Goal: Task Accomplishment & Management: Complete application form

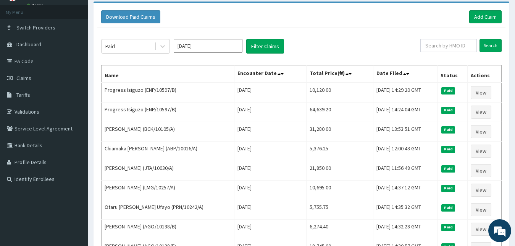
scroll to position [39, 0]
click at [31, 91] on link "Tariffs" at bounding box center [44, 94] width 88 height 17
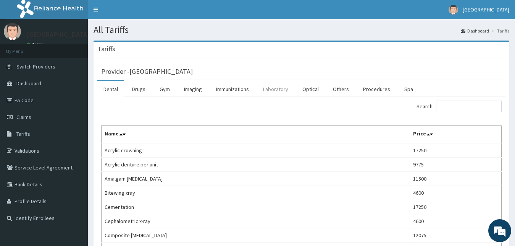
click at [267, 91] on link "Laboratory" at bounding box center [275, 89] width 37 height 16
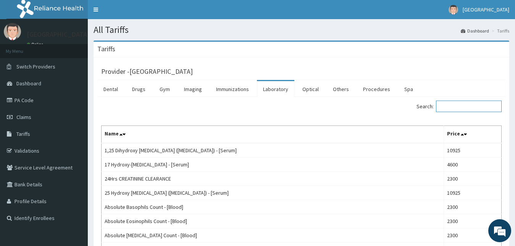
click at [454, 107] on input "Search:" at bounding box center [469, 105] width 66 height 11
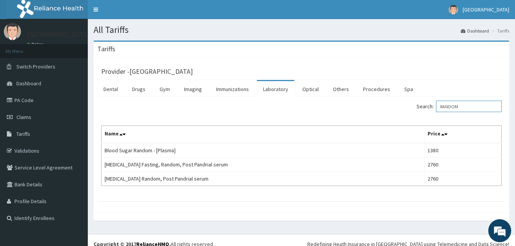
type input "RANDOM"
click at [23, 97] on link "PA Code" at bounding box center [44, 100] width 88 height 17
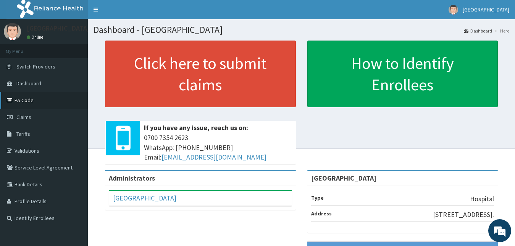
click at [37, 94] on link "PA Code" at bounding box center [44, 100] width 88 height 17
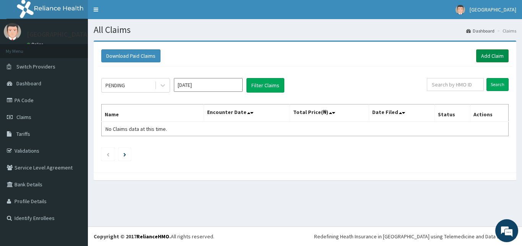
click at [480, 55] on link "Add Claim" at bounding box center [492, 55] width 32 height 13
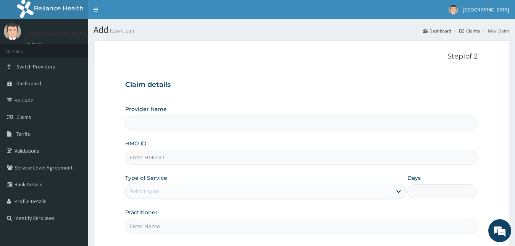
type input "[GEOGRAPHIC_DATA]"
click at [187, 163] on input "HMO ID" at bounding box center [301, 157] width 353 height 15
type input "AGO/10131/C"
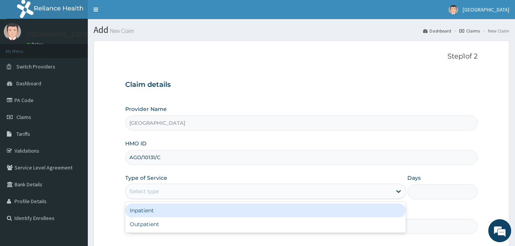
click at [162, 189] on div "Select type" at bounding box center [259, 191] width 267 height 12
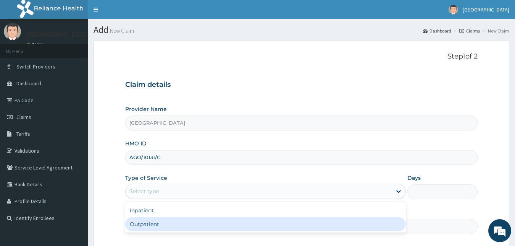
click at [158, 226] on div "Outpatient" at bounding box center [265, 224] width 281 height 14
type input "1"
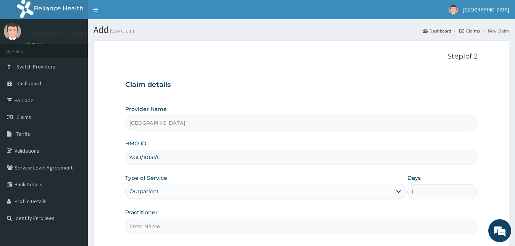
click at [162, 225] on input "Practitioner" at bounding box center [301, 226] width 353 height 15
type input "Dr AMAKA"
click at [213, 210] on div "Practitioner Dr AMAKA" at bounding box center [301, 220] width 353 height 25
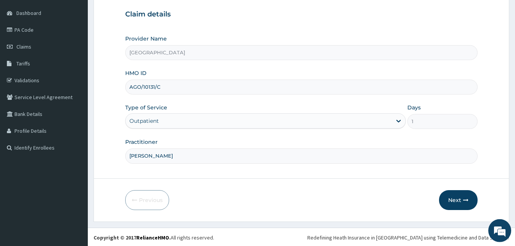
scroll to position [71, 0]
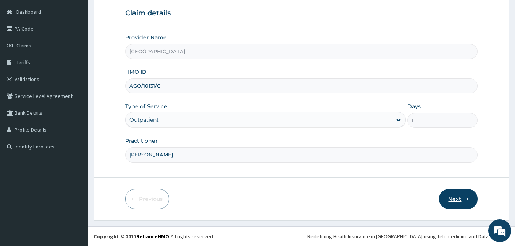
click at [463, 196] on button "Next" at bounding box center [458, 199] width 39 height 20
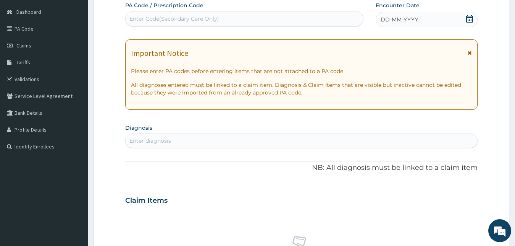
click at [300, 16] on div "Enter Code(Secondary Care Only)" at bounding box center [245, 19] width 238 height 12
paste input "PA CODE APPROVAL FOR"
type input "P"
paste input "PA CODE APPROVAL FOR"
type input "P"
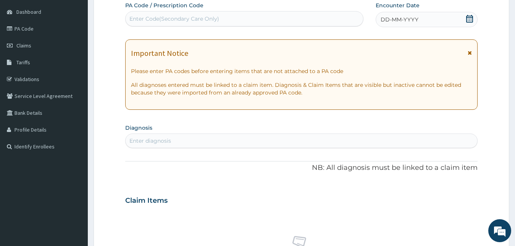
click at [259, 13] on div "Enter Code(Secondary Care Only)" at bounding box center [244, 18] width 238 height 15
paste input "PA/CB0F36"
type input "PA/CB0F36"
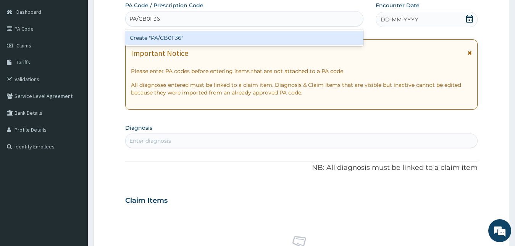
click at [247, 34] on div "Create "PA/CB0F36"" at bounding box center [244, 38] width 238 height 14
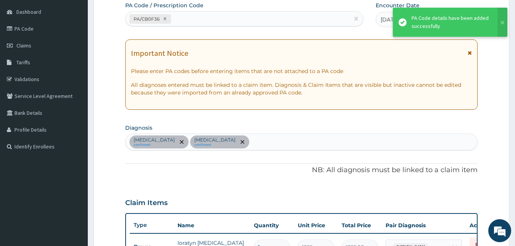
scroll to position [277, 0]
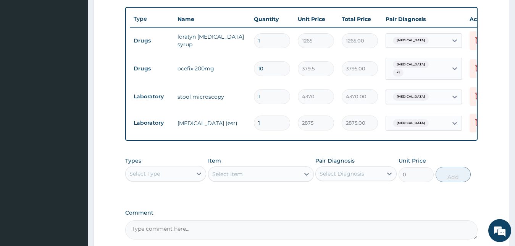
click at [272, 206] on div "PA Code / Prescription Code PA/CB0F36 Encounter Date 14-08-2025 Important Notic…" at bounding box center [301, 18] width 353 height 444
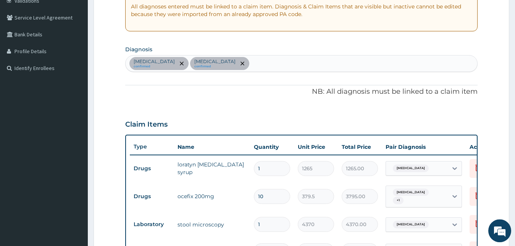
scroll to position [141, 0]
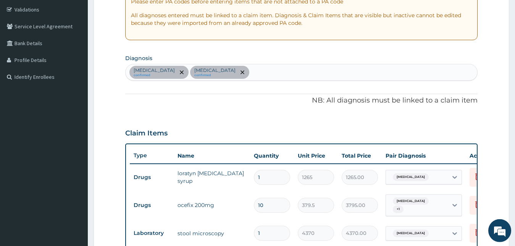
click at [288, 73] on div "Upper respiratory infection confirmed Typhoid fever confirmed" at bounding box center [302, 72] width 352 height 16
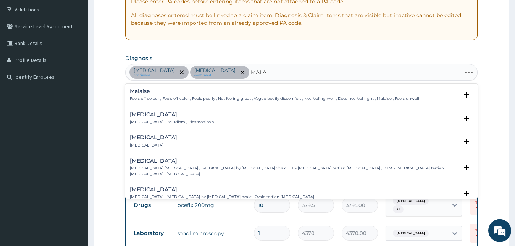
type input "MALAR"
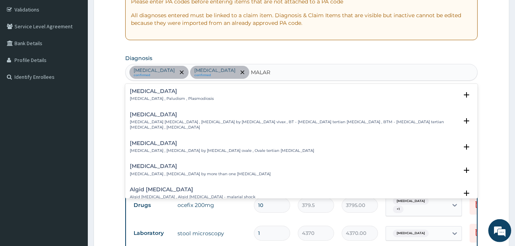
click at [186, 96] on div "Malaria Malaria , Paludism , Plasmodiosis" at bounding box center [172, 94] width 84 height 13
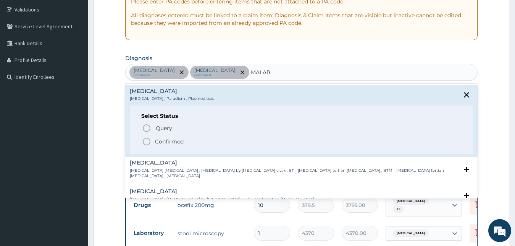
click at [171, 144] on p "Confirmed" at bounding box center [169, 142] width 29 height 8
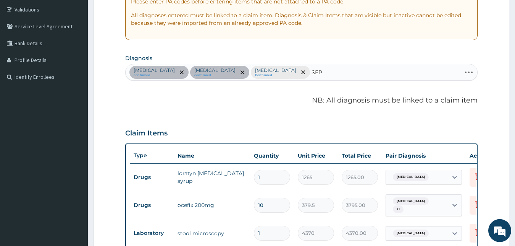
type input "SEPS"
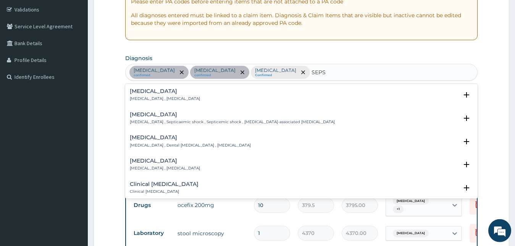
click at [139, 99] on p "Systemic infection , Sepsis" at bounding box center [165, 98] width 70 height 5
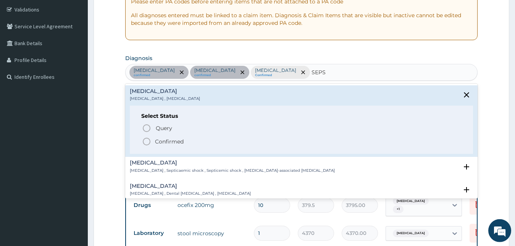
click at [145, 140] on icon "status option filled" at bounding box center [146, 141] width 9 height 9
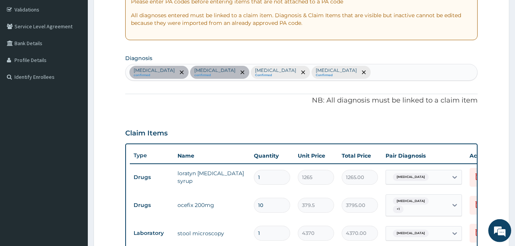
click at [272, 114] on div "PA Code / Prescription Code PA/CB0F36 Encounter Date 14-08-2025 Important Notic…" at bounding box center [301, 154] width 353 height 444
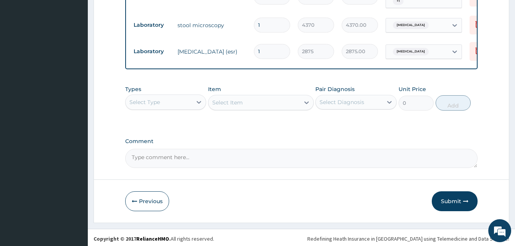
scroll to position [358, 0]
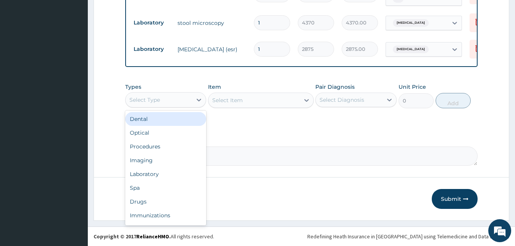
click at [177, 100] on div "Select Type" at bounding box center [159, 100] width 67 height 12
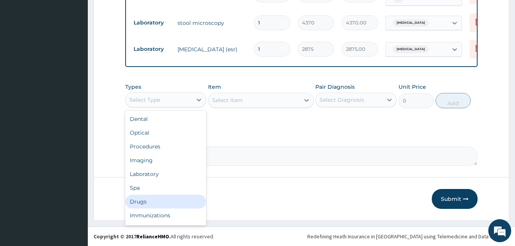
click at [164, 202] on div "Drugs" at bounding box center [165, 201] width 81 height 14
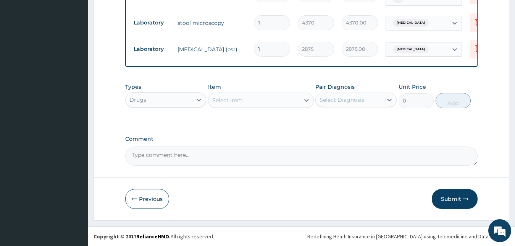
click at [259, 96] on div "Select Item" at bounding box center [254, 100] width 91 height 12
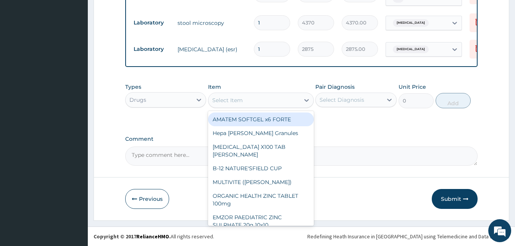
click at [259, 115] on div "AMATEM SOFTGEL x6 FORTE" at bounding box center [261, 119] width 106 height 14
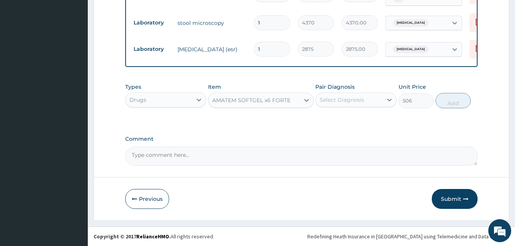
type input "506"
click at [348, 100] on div "Select Diagnosis" at bounding box center [342, 100] width 45 height 8
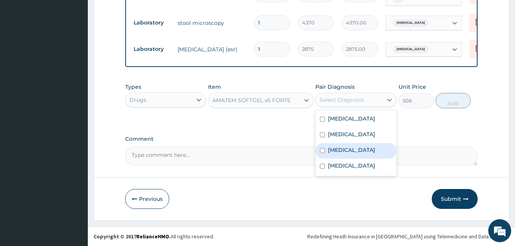
click at [341, 154] on label "[MEDICAL_DATA]" at bounding box center [351, 150] width 47 height 8
checkbox input "true"
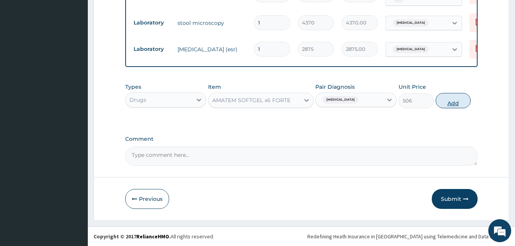
click at [448, 98] on button "Add" at bounding box center [453, 100] width 35 height 15
type input "0"
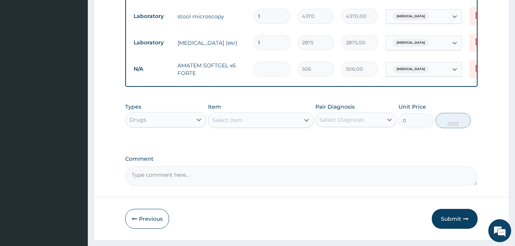
type input "0.00"
type input "6"
type input "3036.00"
type input "6"
click at [221, 121] on div "Select Item" at bounding box center [254, 120] width 91 height 12
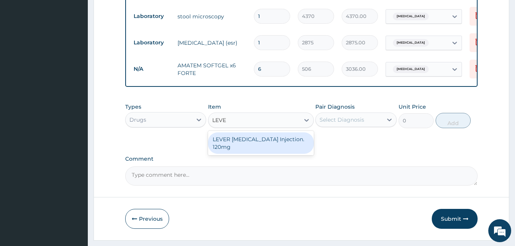
type input "LEVER"
click at [223, 151] on div "LEVER ARTESUNATE Injection. 120mg" at bounding box center [261, 142] width 106 height 21
type input "2530"
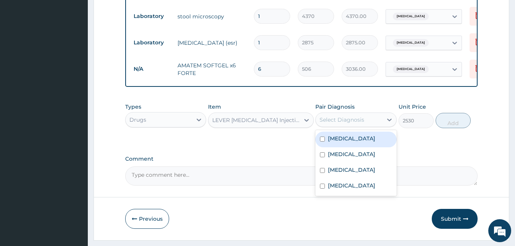
click at [355, 123] on div "Select Diagnosis" at bounding box center [342, 120] width 45 height 8
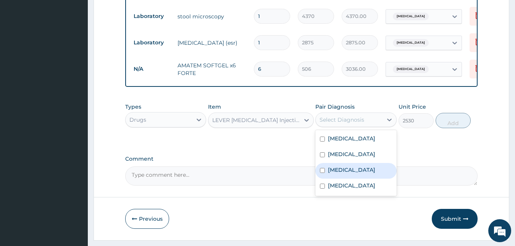
click at [339, 173] on label "Malaria" at bounding box center [351, 170] width 47 height 8
checkbox input "true"
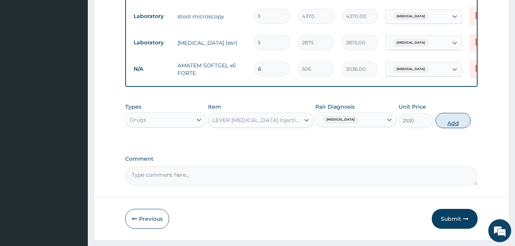
click at [452, 128] on button "Add" at bounding box center [453, 120] width 35 height 15
type input "0"
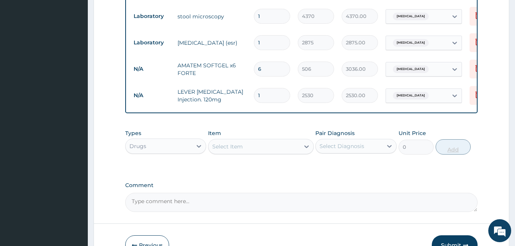
type input "0.00"
type input "4"
type input "10120.00"
type input "4"
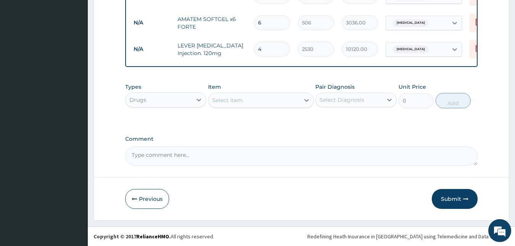
scroll to position [410, 0]
click at [262, 102] on div "Select Item" at bounding box center [254, 100] width 91 height 12
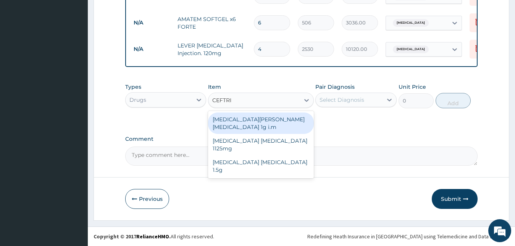
type input "CEFTRIA"
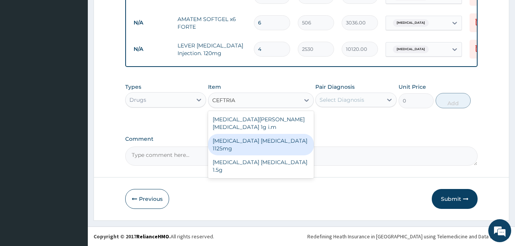
click at [266, 134] on div "Ceftriaxone Tazobactam 1125mg" at bounding box center [261, 144] width 106 height 21
type input "2530"
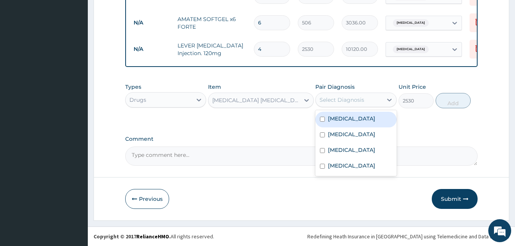
click at [339, 100] on div "Select Diagnosis" at bounding box center [342, 100] width 45 height 8
click at [338, 120] on label "Upper respiratory infection" at bounding box center [351, 119] width 47 height 8
checkbox input "true"
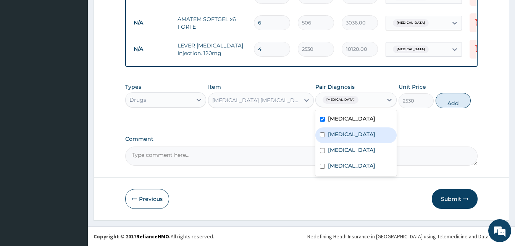
click at [335, 143] on div "Typhoid fever" at bounding box center [356, 135] width 81 height 16
checkbox input "true"
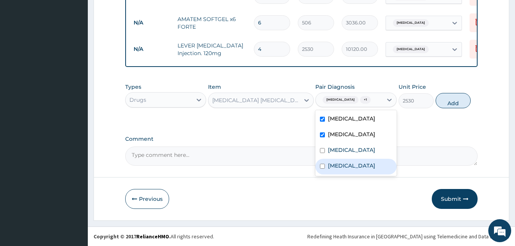
click at [334, 169] on label "Sepsis" at bounding box center [351, 166] width 47 height 8
checkbox input "true"
click at [444, 105] on button "Add" at bounding box center [453, 100] width 35 height 15
type input "0"
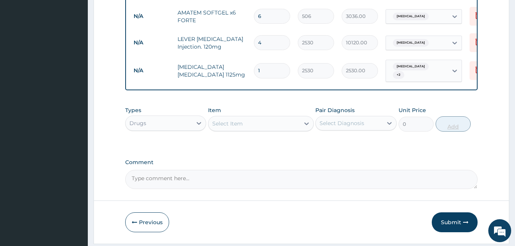
type input "0.00"
type input "5"
type input "12650.00"
type input "5"
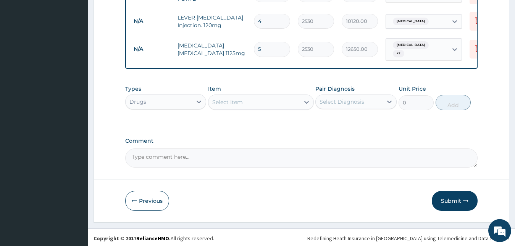
scroll to position [440, 0]
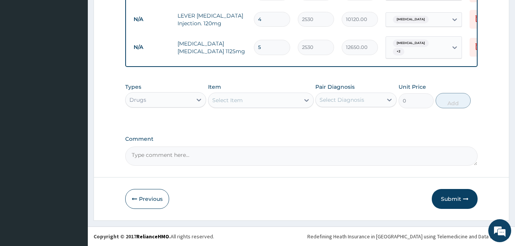
click at [284, 102] on div "Select Item" at bounding box center [254, 100] width 91 height 12
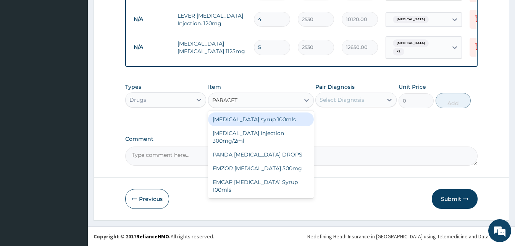
type input "PARACETA"
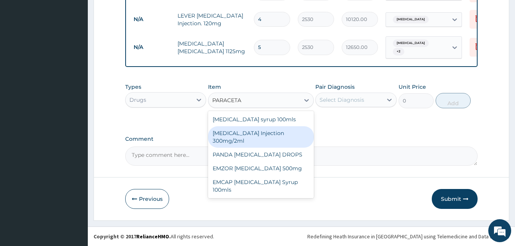
click at [254, 134] on div "PARACETAMOL Injection 300mg/2ml" at bounding box center [261, 136] width 106 height 21
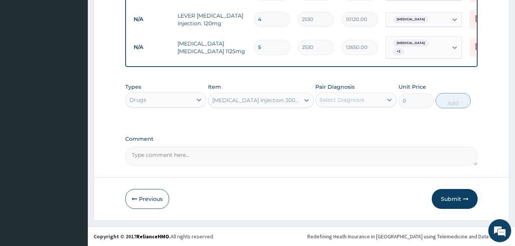
type input "278.3"
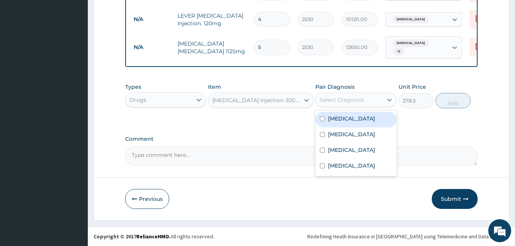
click at [359, 97] on div "Select Diagnosis" at bounding box center [342, 100] width 45 height 8
click at [351, 121] on label "Upper respiratory infection" at bounding box center [351, 119] width 47 height 8
checkbox input "true"
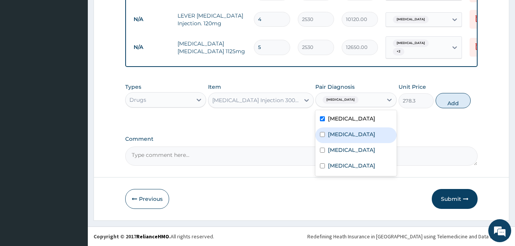
click at [348, 138] on label "Typhoid fever" at bounding box center [351, 134] width 47 height 8
checkbox input "true"
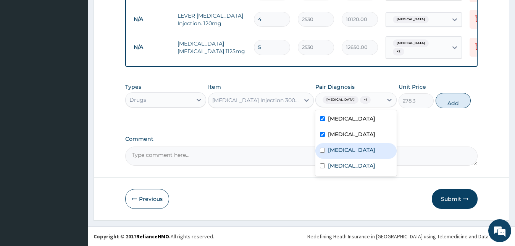
click at [342, 154] on label "Malaria" at bounding box center [351, 150] width 47 height 8
checkbox input "true"
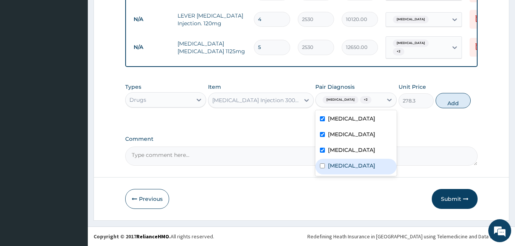
click at [340, 169] on label "Sepsis" at bounding box center [351, 166] width 47 height 8
checkbox input "true"
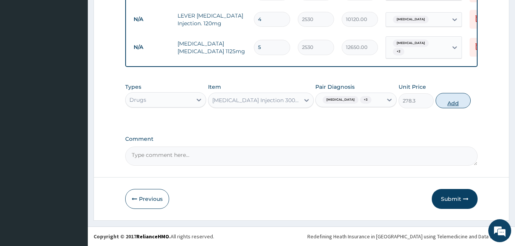
click at [452, 108] on button "Add" at bounding box center [453, 100] width 35 height 15
type input "0"
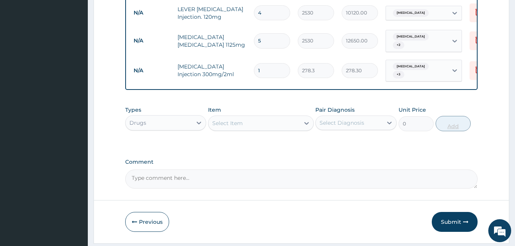
type input "0.00"
type input "4"
type input "1113.20"
type input "4"
click at [381, 146] on div "Types Drugs Item Select Item Pair Diagnosis Select Diagnosis Unit Price 0 Add" at bounding box center [301, 124] width 353 height 44
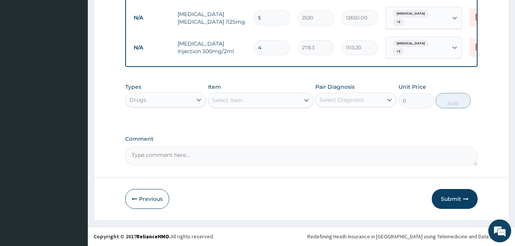
scroll to position [469, 0]
click at [296, 97] on div "Select Item" at bounding box center [254, 100] width 91 height 12
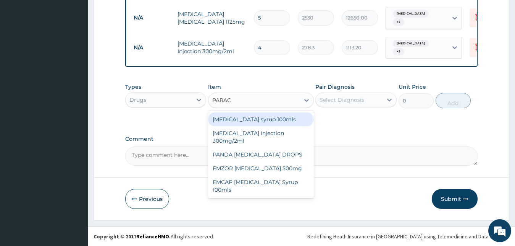
type input "PARACE"
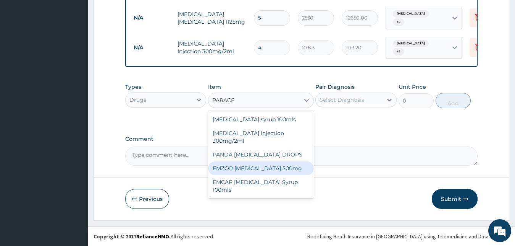
click at [288, 169] on div "EMZOR PARACETAMOL 500mg" at bounding box center [261, 168] width 106 height 14
type input "25.3"
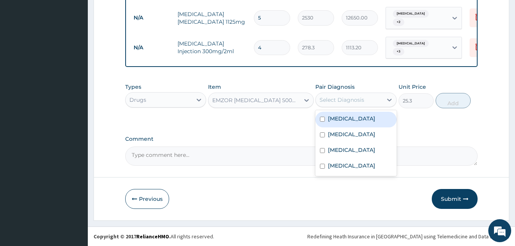
click at [343, 98] on div "Select Diagnosis" at bounding box center [342, 100] width 45 height 8
click at [341, 119] on label "Upper respiratory infection" at bounding box center [351, 119] width 47 height 8
checkbox input "true"
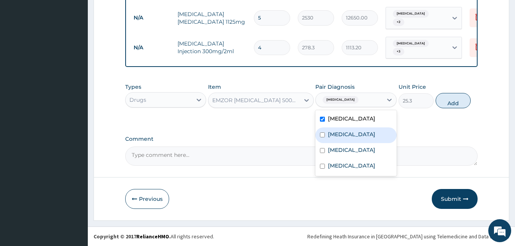
click at [339, 137] on div "Typhoid fever" at bounding box center [356, 135] width 81 height 16
checkbox input "true"
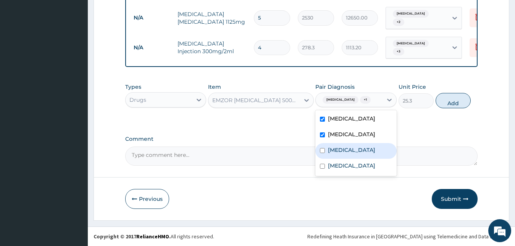
click at [339, 159] on div "Malaria" at bounding box center [356, 151] width 81 height 16
checkbox input "true"
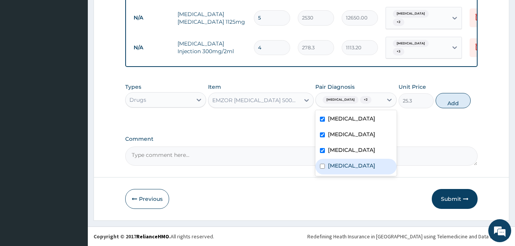
click at [338, 174] on div "Sepsis" at bounding box center [356, 167] width 81 height 16
checkbox input "true"
click at [454, 104] on button "Add" at bounding box center [453, 100] width 35 height 15
type input "0"
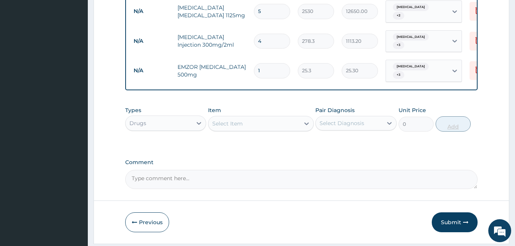
type input "15"
type input "379.50"
type input "15"
click at [405, 147] on div "Types Drugs Item Select Item Pair Diagnosis Select Diagnosis Unit Price 0 Add" at bounding box center [301, 124] width 353 height 44
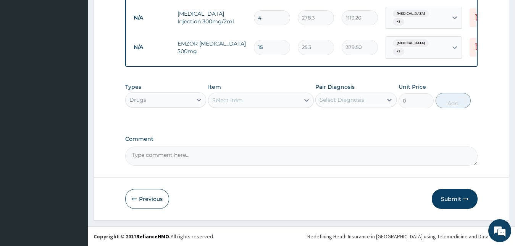
scroll to position [499, 0]
click at [183, 96] on div "Drugs" at bounding box center [159, 100] width 67 height 12
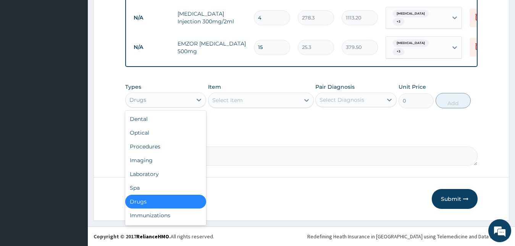
click at [227, 98] on div "Select Item" at bounding box center [227, 100] width 31 height 8
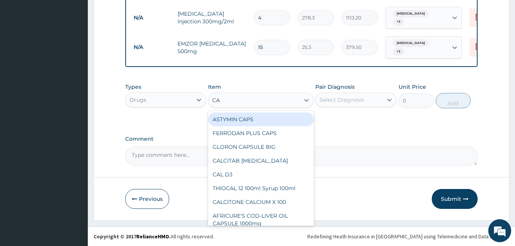
type input "CAN"
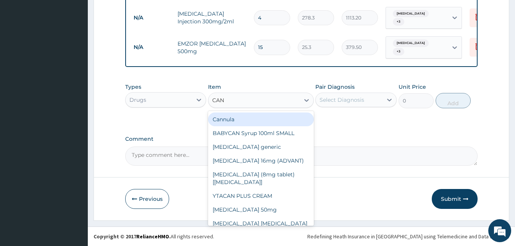
click at [223, 120] on div "Cannula" at bounding box center [261, 119] width 106 height 14
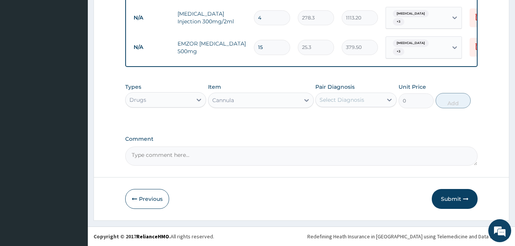
type input "253"
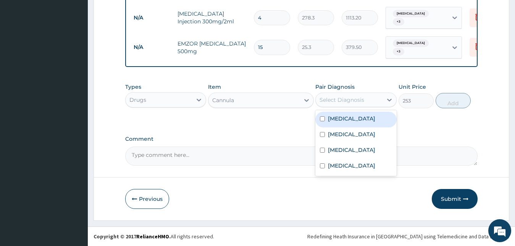
click at [343, 103] on div "Select Diagnosis" at bounding box center [342, 100] width 45 height 8
click at [342, 122] on label "Upper respiratory infection" at bounding box center [351, 119] width 47 height 8
checkbox input "true"
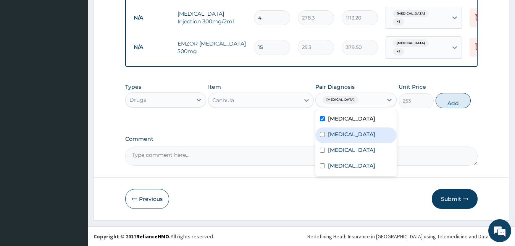
click at [339, 138] on label "Typhoid fever" at bounding box center [351, 134] width 47 height 8
click at [337, 143] on div "Typhoid fever" at bounding box center [356, 135] width 81 height 16
click at [336, 138] on label "Typhoid fever" at bounding box center [351, 134] width 47 height 8
checkbox input "true"
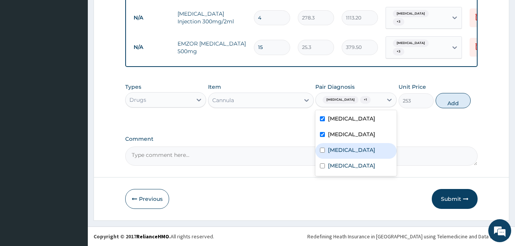
click at [333, 154] on label "Malaria" at bounding box center [351, 150] width 47 height 8
checkbox input "true"
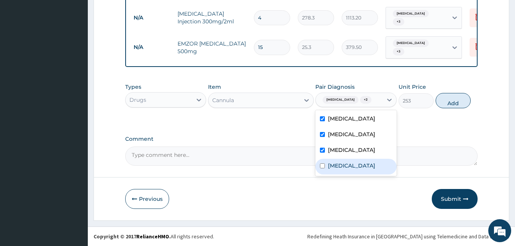
click at [332, 169] on label "Sepsis" at bounding box center [351, 166] width 47 height 8
checkbox input "true"
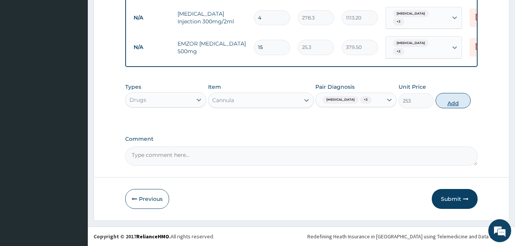
click at [450, 108] on button "Add" at bounding box center [453, 100] width 35 height 15
type input "0"
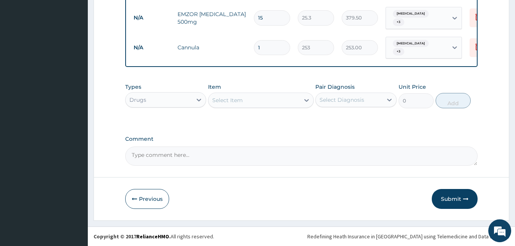
scroll to position [529, 0]
click at [280, 102] on div "Select Item" at bounding box center [254, 100] width 91 height 12
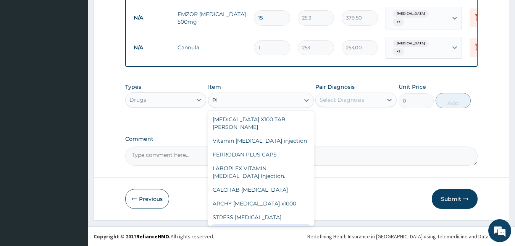
type input "P"
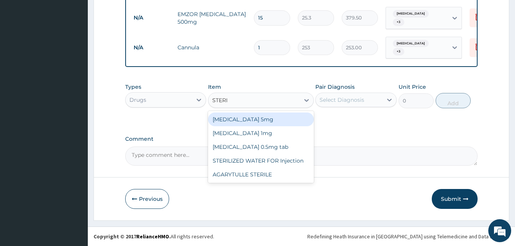
type input "STERIL"
click at [284, 126] on div "STERILIZED WATER FOR Injection" at bounding box center [261, 119] width 106 height 14
type input "151.8"
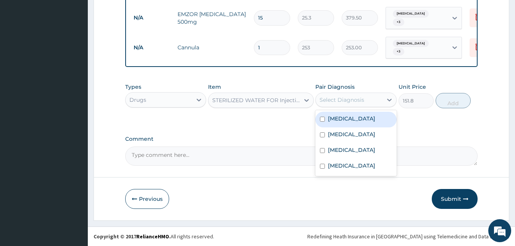
click at [331, 106] on div "Select Diagnosis" at bounding box center [356, 99] width 81 height 15
click at [331, 122] on label "Upper respiratory infection" at bounding box center [351, 119] width 47 height 8
checkbox input "true"
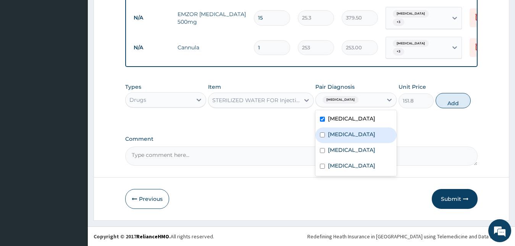
click at [331, 138] on label "Typhoid fever" at bounding box center [351, 134] width 47 height 8
checkbox input "true"
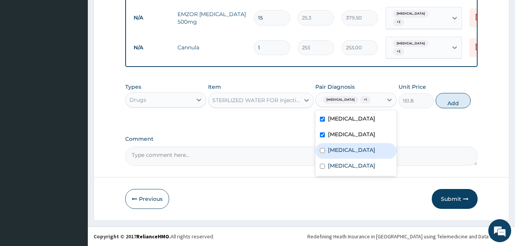
click at [334, 159] on div "Malaria" at bounding box center [356, 151] width 81 height 16
checkbox input "true"
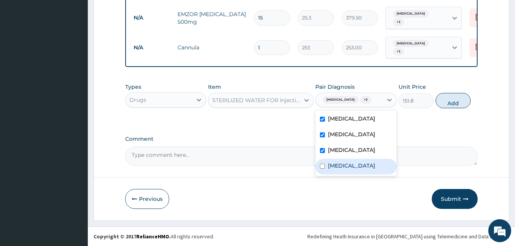
click at [334, 169] on label "Sepsis" at bounding box center [351, 166] width 47 height 8
checkbox input "true"
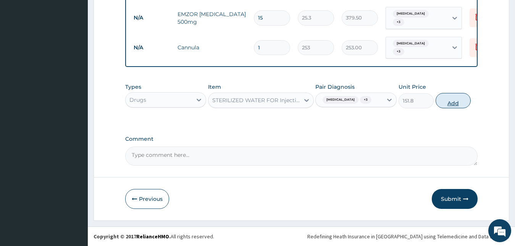
click at [448, 105] on button "Add" at bounding box center [453, 100] width 35 height 15
type input "0"
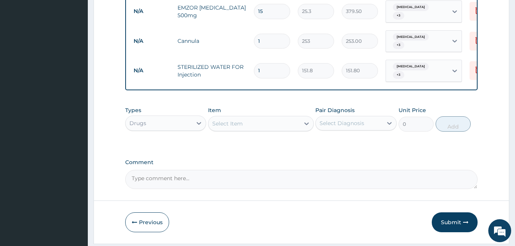
click at [269, 72] on input "1" at bounding box center [272, 70] width 36 height 15
type input "0.00"
type input "3"
type input "455.40"
type input "3"
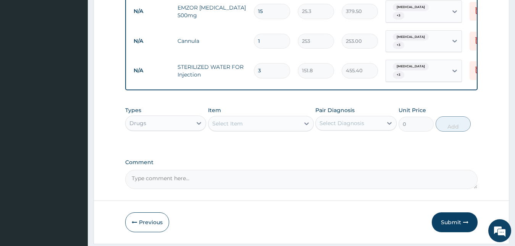
click at [200, 135] on div "Types Drugs Item Select Item Pair Diagnosis Select Diagnosis Unit Price 0 Add" at bounding box center [301, 118] width 353 height 33
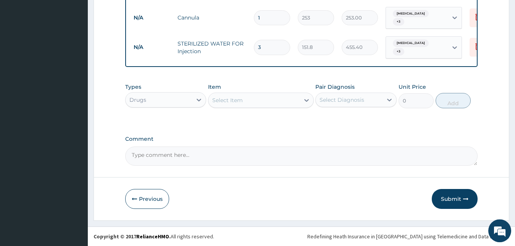
scroll to position [559, 0]
click at [243, 101] on div "Select Item" at bounding box center [254, 100] width 91 height 12
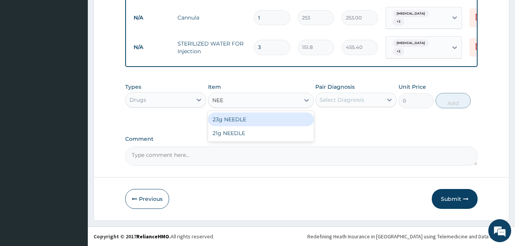
type input "NEED"
click at [236, 118] on div "23g NEEDLE" at bounding box center [261, 119] width 106 height 14
type input "63.25"
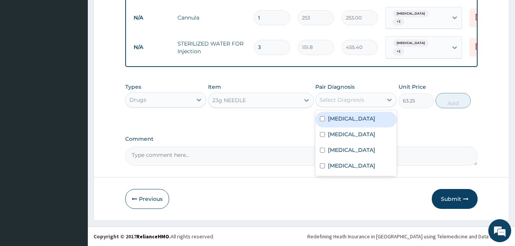
click at [354, 100] on div "Select Diagnosis" at bounding box center [342, 100] width 45 height 8
click at [353, 117] on label "Upper respiratory infection" at bounding box center [351, 119] width 47 height 8
checkbox input "true"
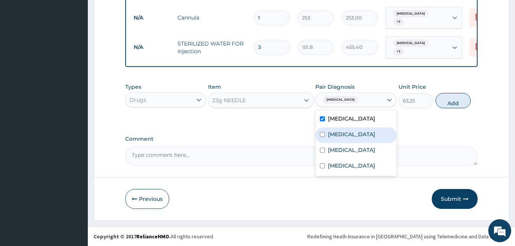
click at [350, 138] on label "Typhoid fever" at bounding box center [351, 134] width 47 height 8
checkbox input "true"
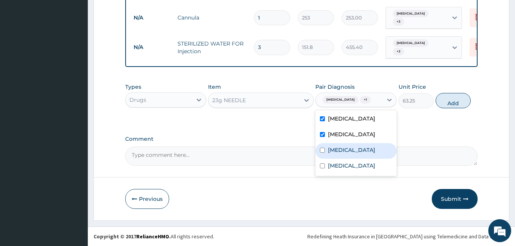
click at [342, 159] on div "Malaria" at bounding box center [356, 151] width 81 height 16
checkbox input "true"
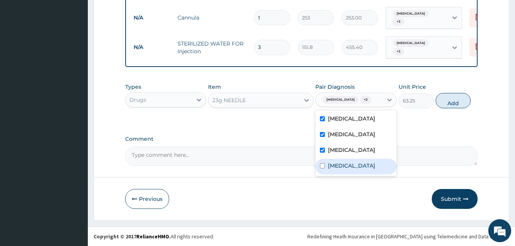
click at [340, 169] on label "Sepsis" at bounding box center [351, 166] width 47 height 8
checkbox input "true"
click at [447, 104] on button "Add" at bounding box center [453, 100] width 35 height 15
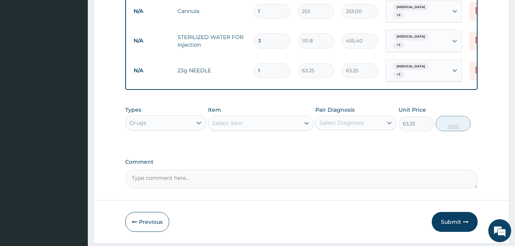
type input "0"
click at [279, 73] on input "1" at bounding box center [272, 70] width 36 height 15
type input "0.00"
type input "4"
type input "253.00"
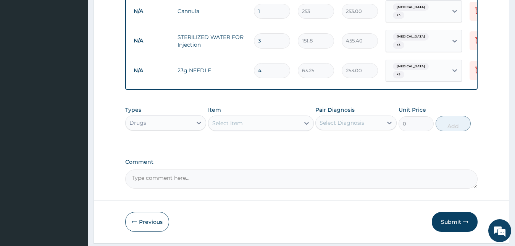
type input "4"
click at [280, 165] on label "Comment" at bounding box center [301, 162] width 353 height 6
click at [280, 172] on textarea "Comment" at bounding box center [301, 178] width 353 height 19
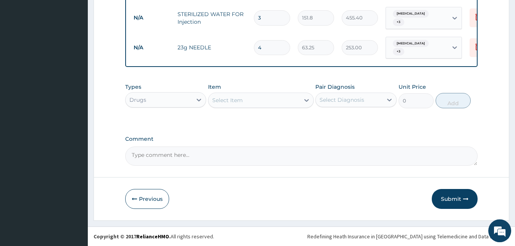
scroll to position [588, 0]
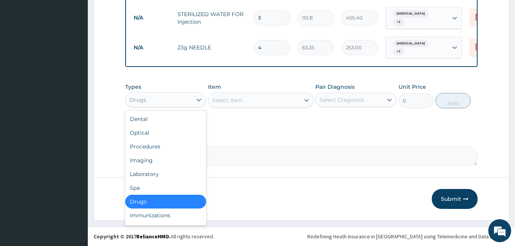
click at [180, 95] on div "Drugs" at bounding box center [159, 100] width 67 height 12
click at [173, 174] on div "Laboratory" at bounding box center [165, 174] width 81 height 14
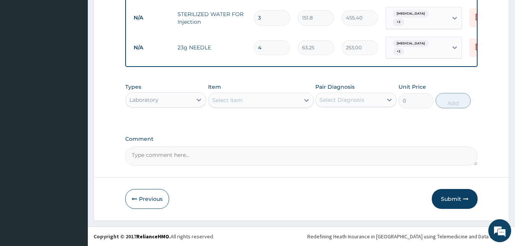
click at [260, 123] on div "Types option Laboratory, selected. Select is focused ,type to refine list, pres…" at bounding box center [301, 101] width 353 height 44
click at [259, 99] on div "Select Item" at bounding box center [254, 100] width 91 height 12
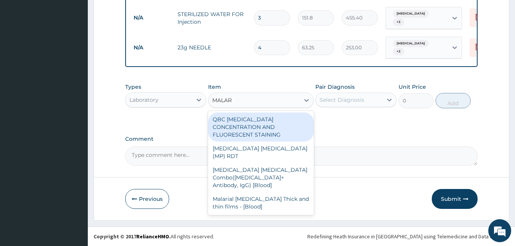
type input "MALARI"
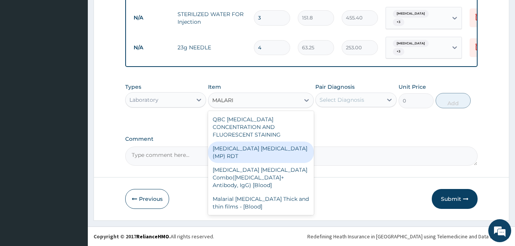
click at [257, 142] on div "[MEDICAL_DATA] [MEDICAL_DATA] (MP) RDT" at bounding box center [261, 151] width 106 height 21
type input "1725"
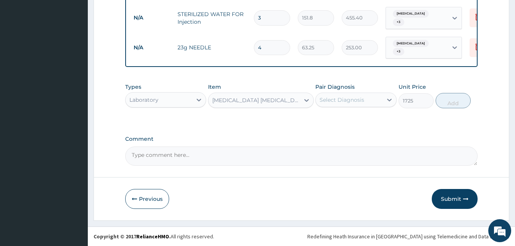
click at [333, 96] on div "Select Diagnosis" at bounding box center [342, 100] width 45 height 8
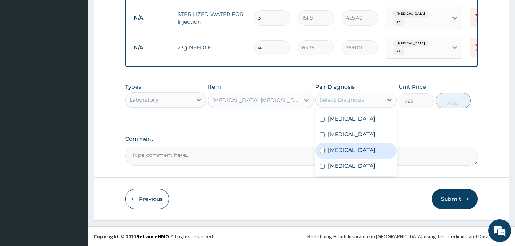
click at [321, 153] on input "checkbox" at bounding box center [322, 150] width 5 height 5
checkbox input "true"
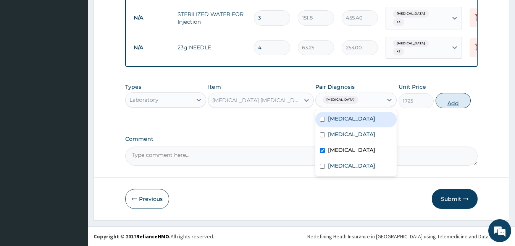
click at [460, 102] on button "Add" at bounding box center [453, 100] width 35 height 15
type input "0"
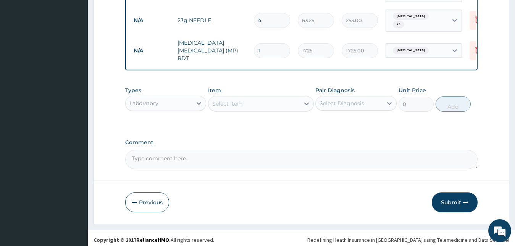
scroll to position [614, 0]
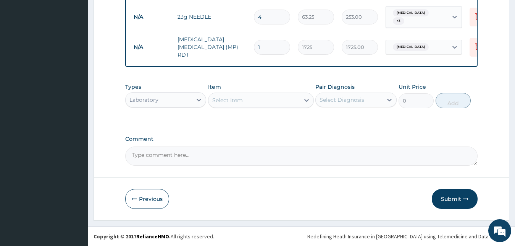
click at [272, 100] on div "Select Item" at bounding box center [254, 100] width 91 height 12
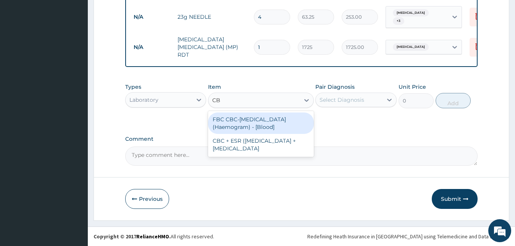
type input "CBC"
click at [272, 119] on div "FBC CBC-[MEDICAL_DATA] (Haemogram) - [Blood]" at bounding box center [261, 122] width 106 height 21
type input "4600"
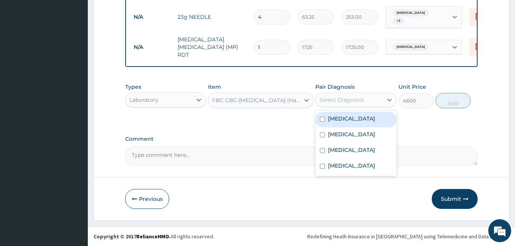
click at [343, 99] on div "Select Diagnosis" at bounding box center [342, 100] width 45 height 8
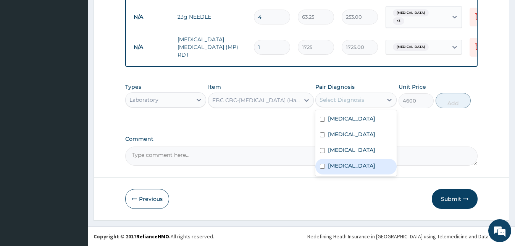
click at [322, 170] on div "[MEDICAL_DATA]" at bounding box center [356, 167] width 81 height 16
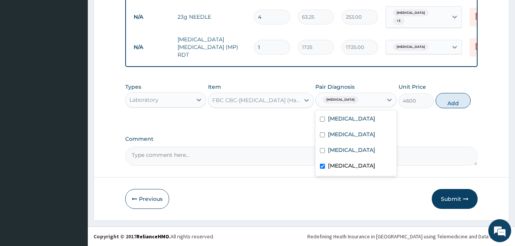
checkbox input "true"
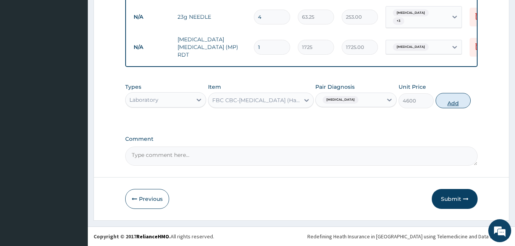
click at [452, 102] on button "Add" at bounding box center [453, 100] width 35 height 15
type input "0"
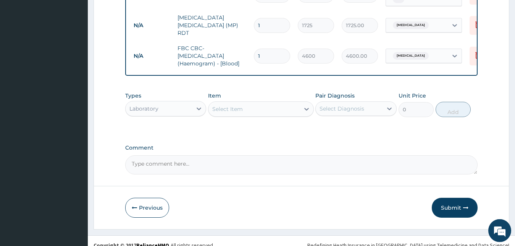
scroll to position [645, 0]
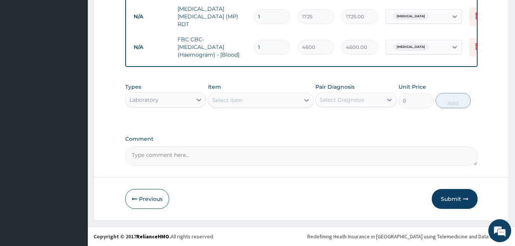
click at [405, 156] on textarea "Comment" at bounding box center [301, 155] width 353 height 19
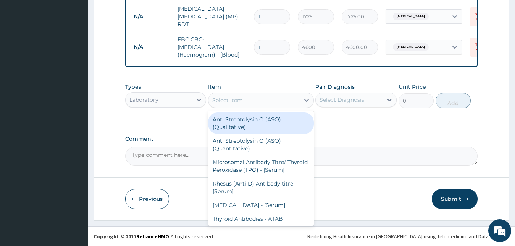
click at [263, 104] on div "Select Item" at bounding box center [254, 100] width 91 height 12
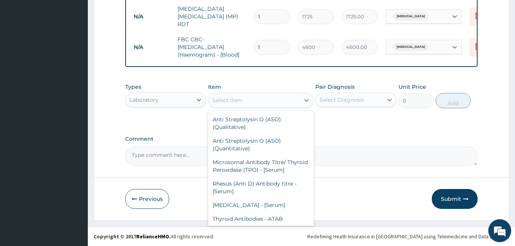
scroll to position [7628, 0]
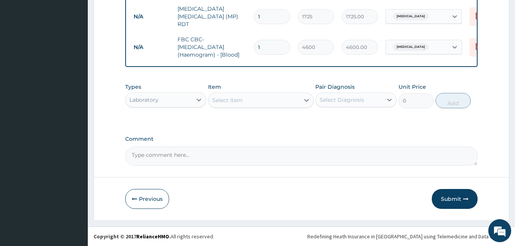
click at [266, 86] on div "Item Select Item" at bounding box center [261, 95] width 106 height 25
click at [168, 94] on div "Laboratory" at bounding box center [159, 100] width 67 height 12
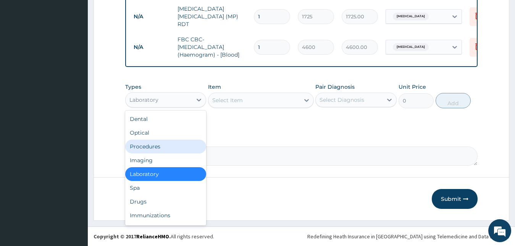
click at [163, 148] on div "Procedures" at bounding box center [165, 146] width 81 height 14
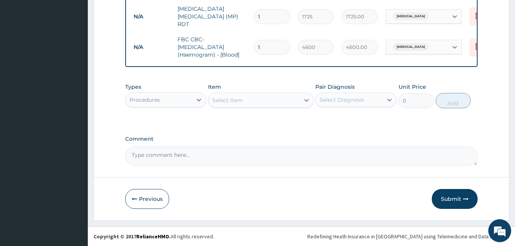
click at [246, 103] on div "Select Item" at bounding box center [254, 100] width 91 height 12
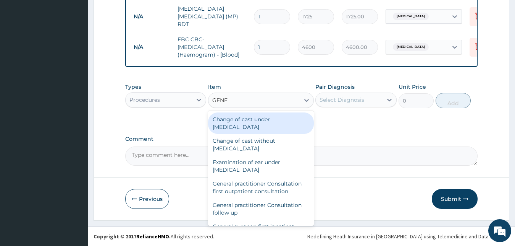
type input "GENER"
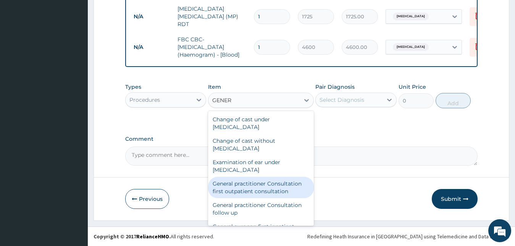
click at [248, 196] on div "General practitioner Consultation first outpatient consultation" at bounding box center [261, 186] width 106 height 21
type input "3795"
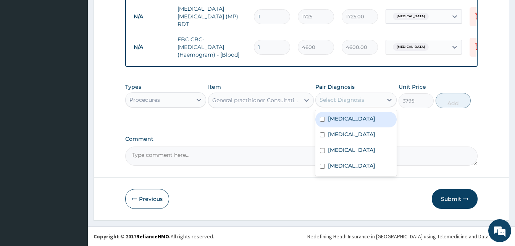
click at [355, 102] on div "Select Diagnosis" at bounding box center [342, 100] width 45 height 8
click at [353, 113] on div "Upper respiratory infection" at bounding box center [356, 120] width 81 height 16
checkbox input "true"
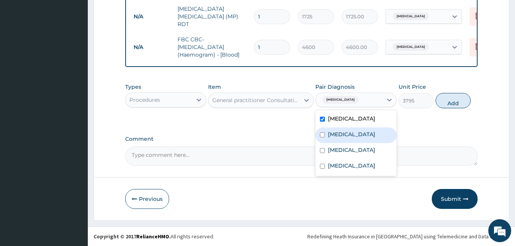
click at [345, 138] on label "[MEDICAL_DATA]" at bounding box center [351, 134] width 47 height 8
checkbox input "true"
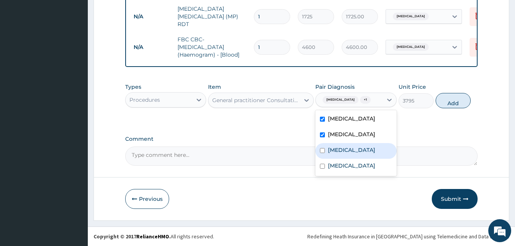
click at [332, 154] on label "[MEDICAL_DATA]" at bounding box center [351, 150] width 47 height 8
checkbox input "true"
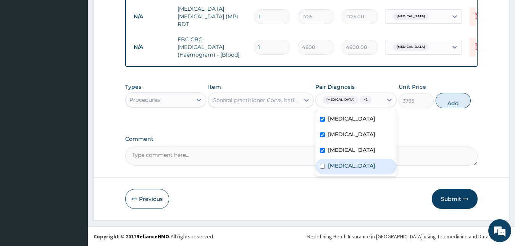
click at [326, 174] on div "[MEDICAL_DATA]" at bounding box center [356, 167] width 81 height 16
checkbox input "true"
click at [460, 203] on button "Submit" at bounding box center [455, 199] width 46 height 20
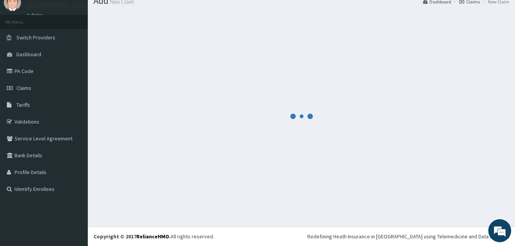
scroll to position [29, 0]
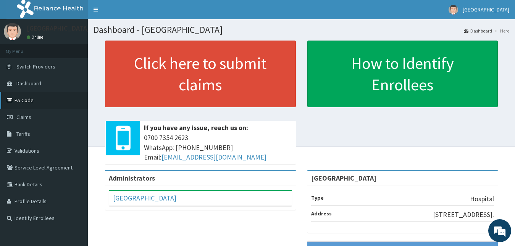
click at [23, 103] on link "PA Code" at bounding box center [44, 100] width 88 height 17
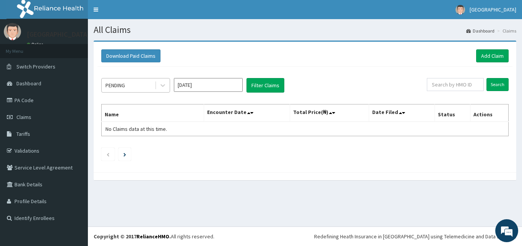
click at [144, 88] on div "PENDING" at bounding box center [128, 85] width 53 height 12
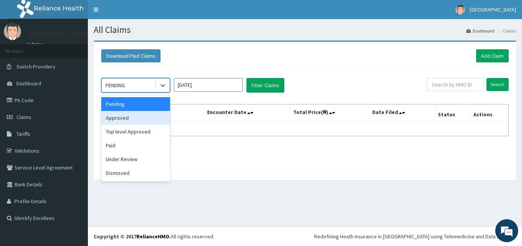
click at [139, 118] on div "Approved" at bounding box center [135, 118] width 69 height 14
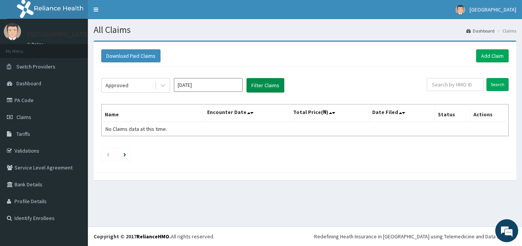
click at [265, 88] on button "Filter Claims" at bounding box center [265, 85] width 38 height 15
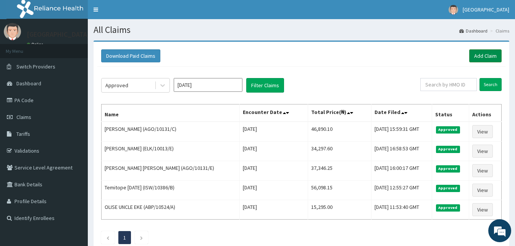
click at [475, 53] on link "Add Claim" at bounding box center [485, 55] width 32 height 13
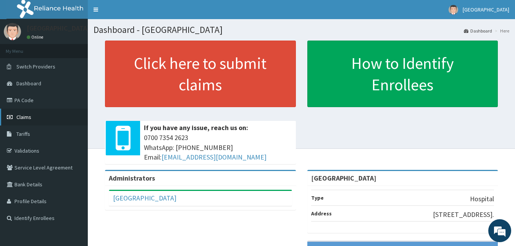
click at [35, 112] on link "Claims" at bounding box center [44, 116] width 88 height 17
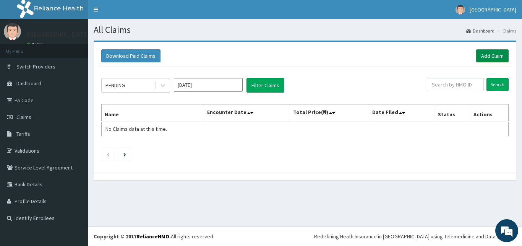
click at [482, 53] on link "Add Claim" at bounding box center [492, 55] width 32 height 13
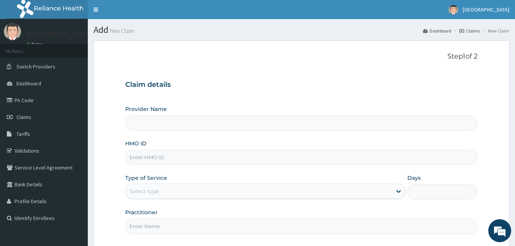
type input "[GEOGRAPHIC_DATA]"
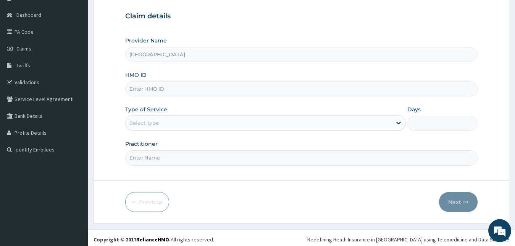
scroll to position [71, 0]
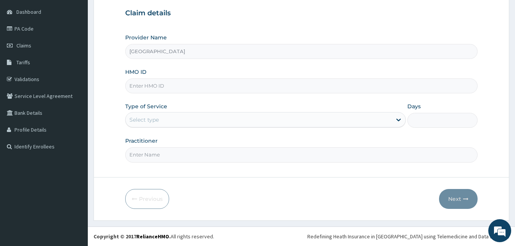
click at [202, 83] on input "HMO ID" at bounding box center [301, 85] width 353 height 15
type input "ELK/10013/E"
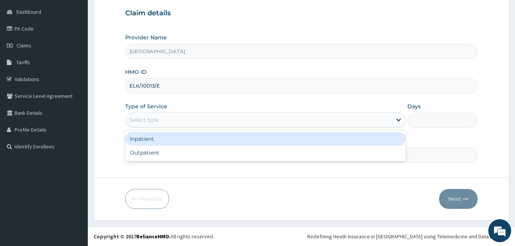
click at [178, 116] on div "Select type" at bounding box center [259, 119] width 267 height 12
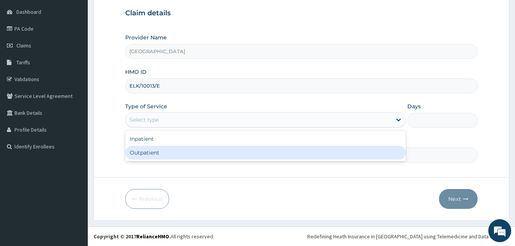
click at [177, 151] on div "Outpatient" at bounding box center [265, 153] width 281 height 14
type input "1"
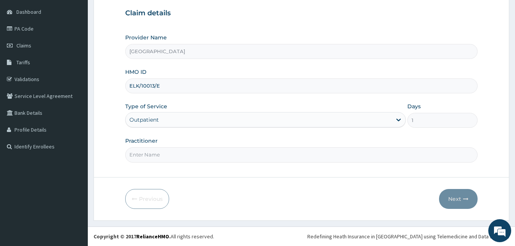
click at [177, 151] on input "Practitioner" at bounding box center [301, 154] width 353 height 15
type input "Dr AMAKA"
click at [459, 198] on button "Next" at bounding box center [458, 199] width 39 height 20
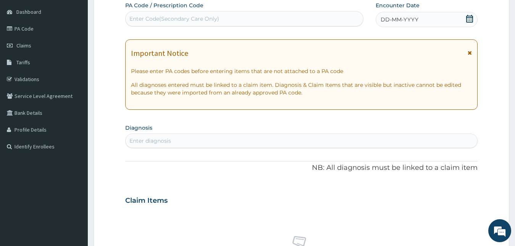
click at [471, 20] on icon at bounding box center [470, 19] width 8 height 8
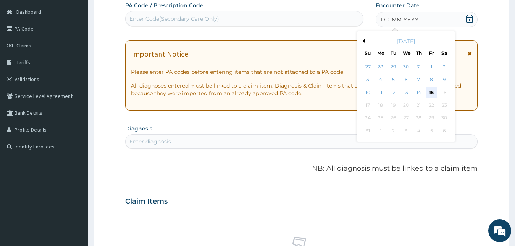
click at [434, 89] on div "15" at bounding box center [431, 92] width 11 height 11
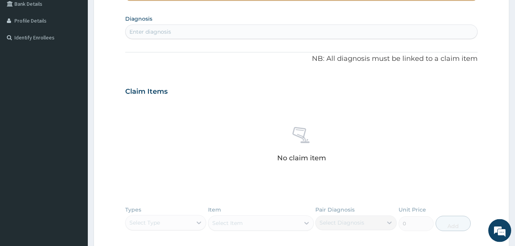
scroll to position [188, 0]
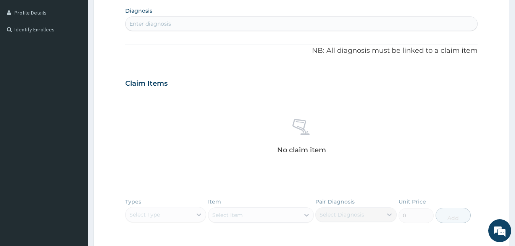
click at [267, 25] on div "Enter diagnosis" at bounding box center [302, 24] width 352 height 12
type input "SEPS"
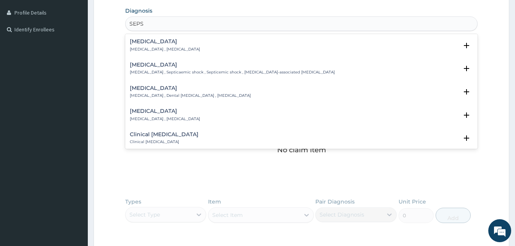
click at [173, 49] on p "Systemic infection , Sepsis" at bounding box center [165, 49] width 70 height 5
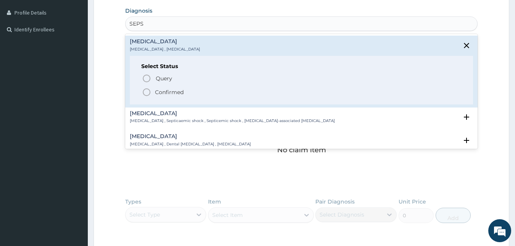
click at [170, 90] on p "Confirmed" at bounding box center [169, 92] width 29 height 8
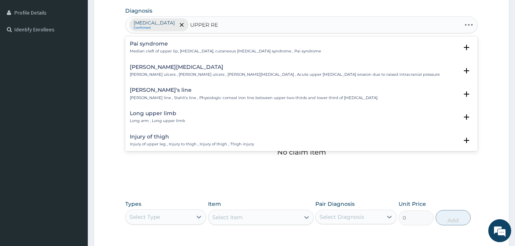
type input "UPPER RES"
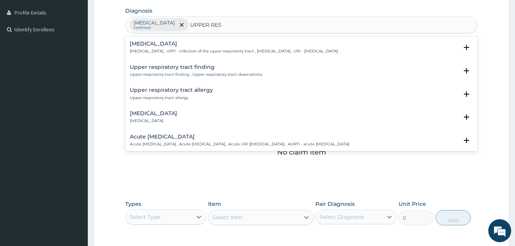
click at [149, 41] on h4 "Upper respiratory infection" at bounding box center [234, 44] width 208 height 6
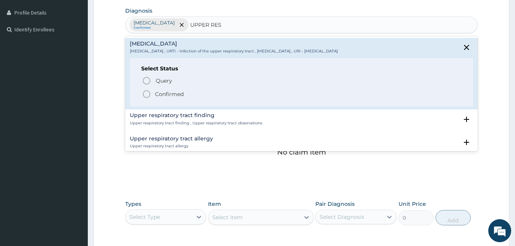
click at [146, 92] on icon "status option filled" at bounding box center [146, 93] width 9 height 9
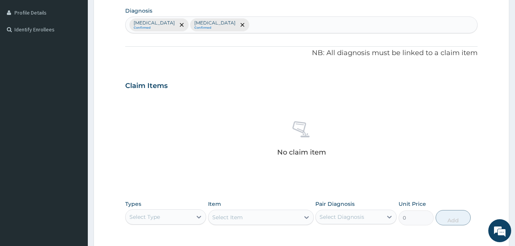
click at [202, 94] on div "Claim Items No claim item" at bounding box center [301, 129] width 353 height 110
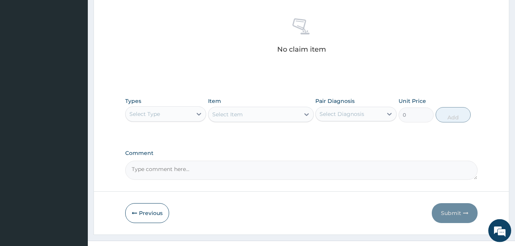
scroll to position [305, 0]
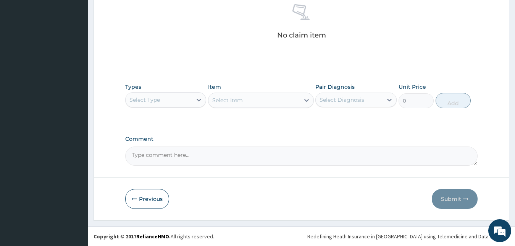
click at [184, 107] on div "Types Select Type" at bounding box center [165, 95] width 81 height 25
click at [184, 100] on div "Select Type" at bounding box center [159, 100] width 67 height 12
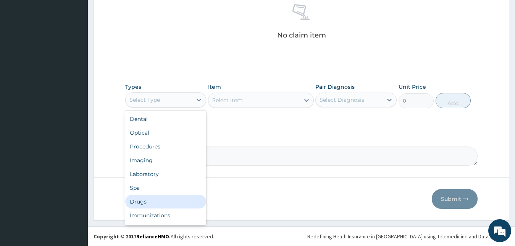
click at [173, 201] on div "Drugs" at bounding box center [165, 201] width 81 height 14
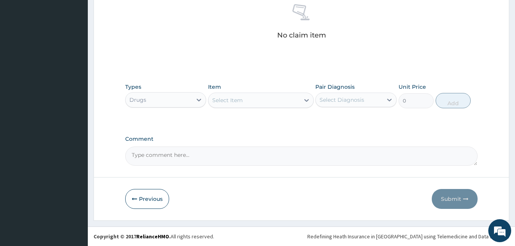
click at [260, 101] on div "Select Item" at bounding box center [254, 100] width 91 height 12
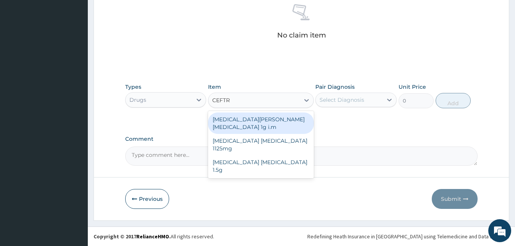
type input "CEFTRI"
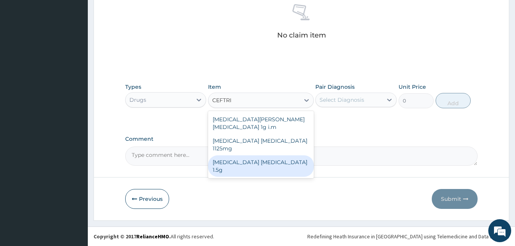
click at [259, 155] on div "Ceftriaxone sulbactam 1.5g" at bounding box center [261, 165] width 106 height 21
type input "1518"
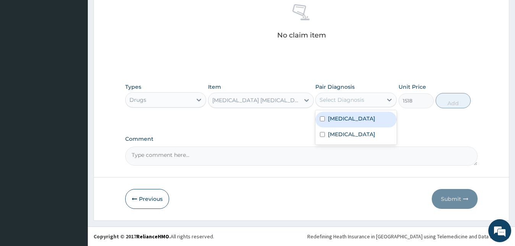
click at [347, 95] on div "Select Diagnosis" at bounding box center [349, 100] width 67 height 12
click at [344, 116] on label "Sepsis" at bounding box center [351, 119] width 47 height 8
checkbox input "true"
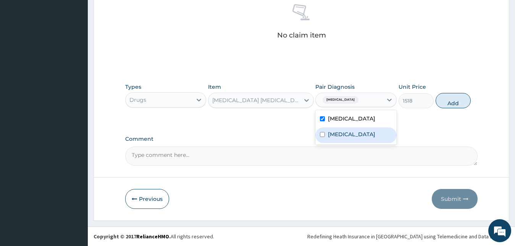
click at [343, 138] on label "Upper respiratory infection" at bounding box center [351, 134] width 47 height 8
checkbox input "true"
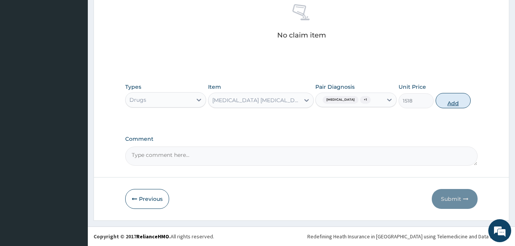
click at [445, 102] on button "Add" at bounding box center [453, 100] width 35 height 15
type input "0"
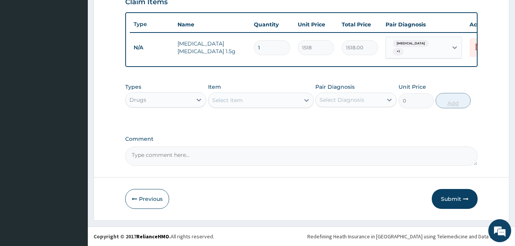
scroll to position [275, 0]
type input "0.00"
type input "2"
type input "3036.00"
type input "2"
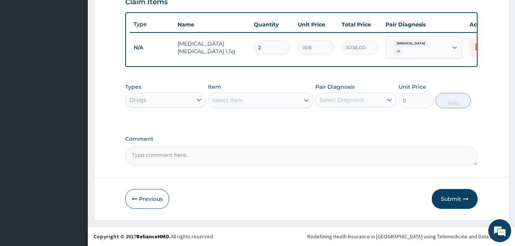
click at [263, 157] on textarea "Comment" at bounding box center [301, 155] width 353 height 19
click at [297, 155] on textarea "ENROLLEE IS SYMPTOMATIC REASON 2 EXTRA DAYS OF CEFTIAXONE" at bounding box center [301, 155] width 353 height 19
click at [334, 154] on textarea "ENROLLEE IS SYMPTOMATIC REASON 2 EXTRA DAYS OF CEFTRIAXONE" at bounding box center [301, 155] width 353 height 19
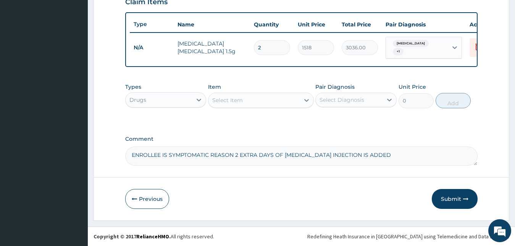
click at [334, 154] on textarea "ENROLLEE IS SYMPTOMATIC REASON 2 EXTRA DAYS OF CEFTRIAXONE INJECTION IS ADDED" at bounding box center [301, 155] width 353 height 19
click at [382, 156] on textarea "ENROLLEE IS SYMPTOMATIC REASON 2 EXTRA DAYS OF CEFTRIAXONE INJECTION IS ADDED" at bounding box center [301, 155] width 353 height 19
type textarea "ENROLLEE IS SYMPTOMATIC REASON 2 EXTRA DAYS OF CEFTRIAXONE INJECTION IS ADDED."
click at [440, 196] on button "Submit" at bounding box center [455, 199] width 46 height 20
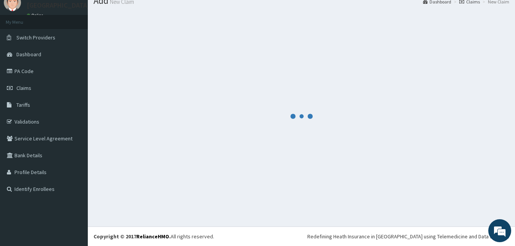
scroll to position [29, 0]
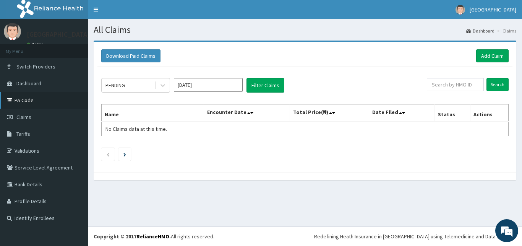
click at [32, 102] on link "PA Code" at bounding box center [44, 100] width 88 height 17
click at [483, 53] on link "Add Claim" at bounding box center [492, 55] width 32 height 13
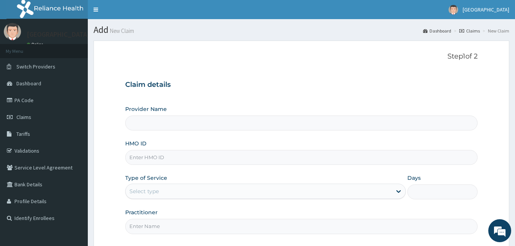
type input "[GEOGRAPHIC_DATA]"
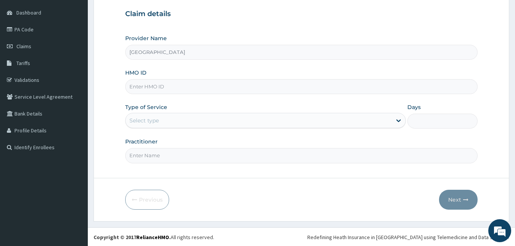
scroll to position [71, 0]
click at [193, 86] on input "HMO ID" at bounding box center [301, 85] width 353 height 15
type input "ITE/10021/D"
click at [175, 118] on div "Select type" at bounding box center [259, 119] width 267 height 12
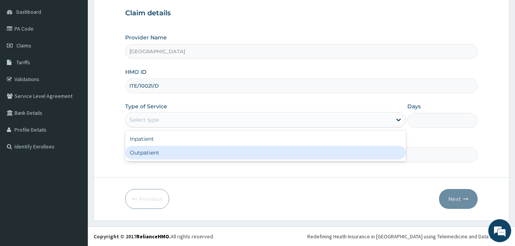
click at [172, 154] on div "Outpatient" at bounding box center [265, 153] width 281 height 14
type input "1"
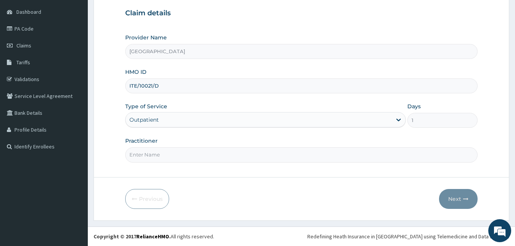
click at [172, 154] on input "Practitioner" at bounding box center [301, 154] width 353 height 15
type input "Dr JOSHUA"
click at [453, 199] on button "Next" at bounding box center [458, 199] width 39 height 20
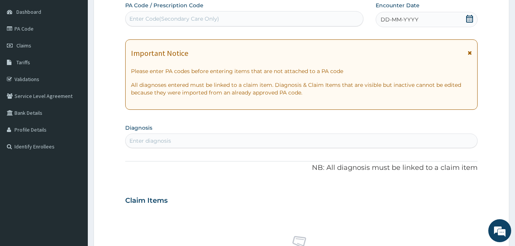
click at [294, 17] on div "Enter Code(Secondary Care Only)" at bounding box center [245, 19] width 238 height 12
paste input "PA/11954F"
type input "PA/11954F"
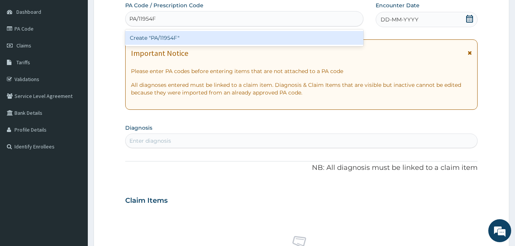
click at [280, 36] on div "Create "PA/11954F"" at bounding box center [244, 38] width 238 height 14
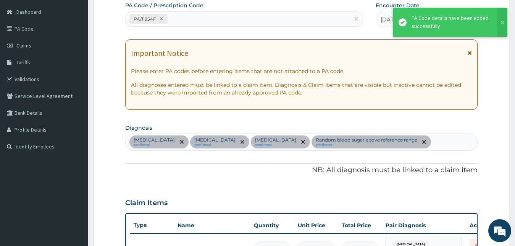
scroll to position [274, 0]
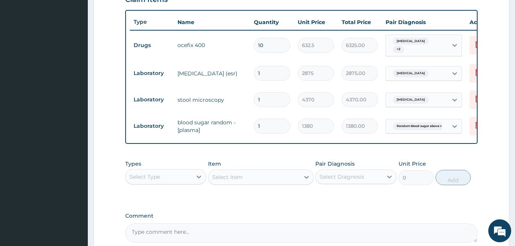
click at [272, 219] on label "Comment" at bounding box center [301, 215] width 353 height 6
click at [272, 223] on textarea "Comment" at bounding box center [301, 232] width 353 height 19
click at [277, 200] on div "Types Select Type Item Select Item Pair Diagnosis Select Diagnosis Unit Price 0…" at bounding box center [301, 178] width 353 height 44
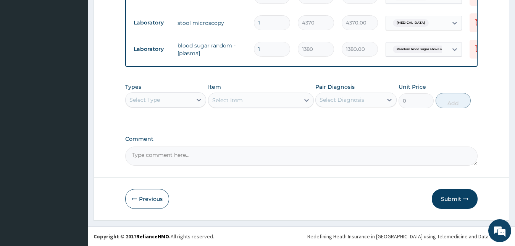
scroll to position [355, 0]
click at [178, 91] on div "Types Select Type" at bounding box center [165, 95] width 81 height 25
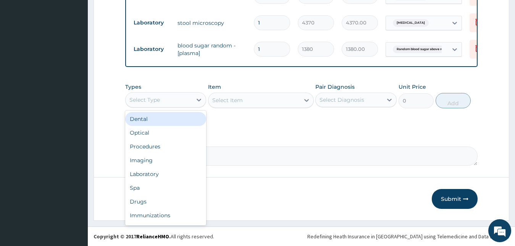
click at [177, 100] on div "Select Type" at bounding box center [159, 100] width 67 height 12
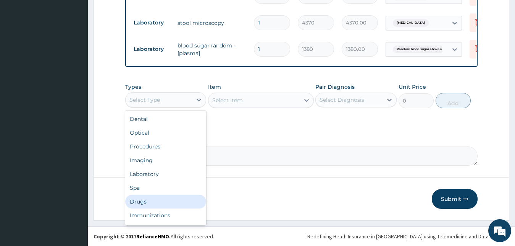
click at [164, 195] on div "Drugs" at bounding box center [165, 201] width 81 height 14
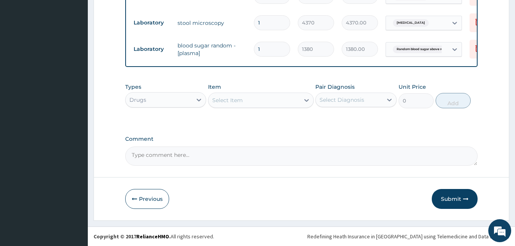
click at [264, 98] on div "Select Item" at bounding box center [254, 100] width 91 height 12
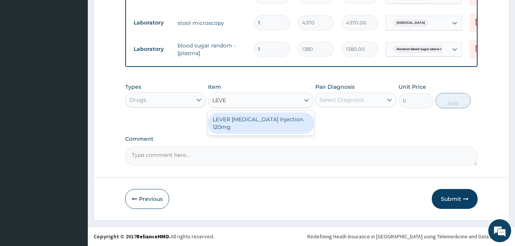
type input "LEVER"
click at [266, 122] on div "LEVER ARTESUNATE Injection. 120mg" at bounding box center [261, 122] width 106 height 21
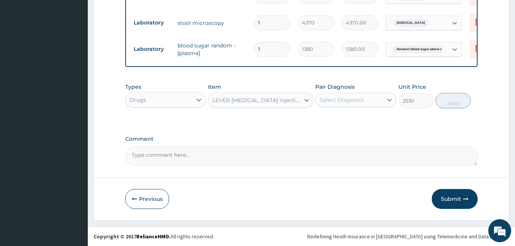
type input "2530"
click at [352, 95] on div "Select Diagnosis" at bounding box center [349, 100] width 67 height 12
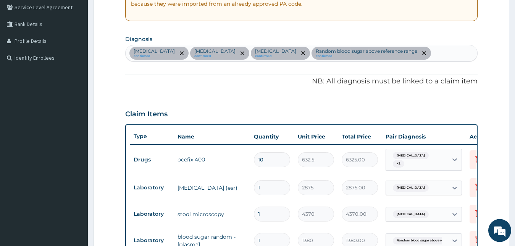
scroll to position [140, 0]
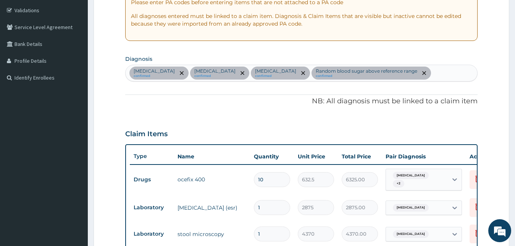
click at [434, 71] on div "Typhoid fever confirmed Sepsis confirmed Upper respiratory infection confirmed …" at bounding box center [302, 73] width 352 height 16
type input "MALARI"
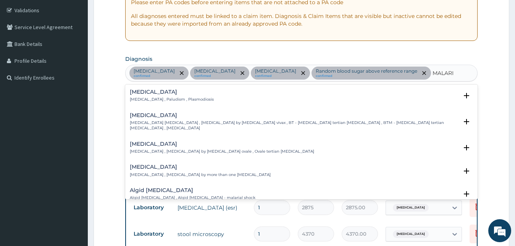
click at [141, 94] on h4 "Malaria" at bounding box center [172, 92] width 84 height 6
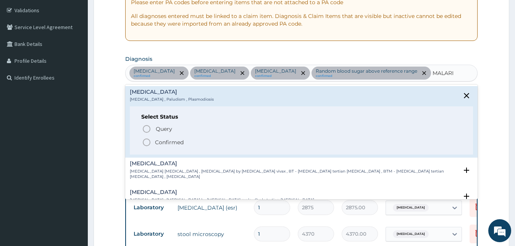
click at [147, 141] on icon "status option filled" at bounding box center [146, 142] width 9 height 9
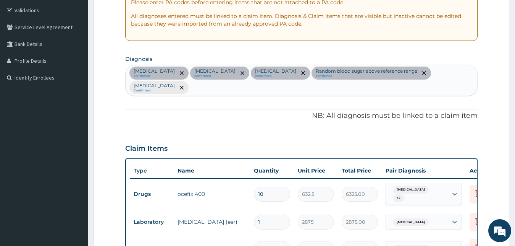
click at [212, 112] on div "PA Code / Prescription Code PA/11954F Encounter Date 15-08-2025 Important Notic…" at bounding box center [301, 162] width 353 height 458
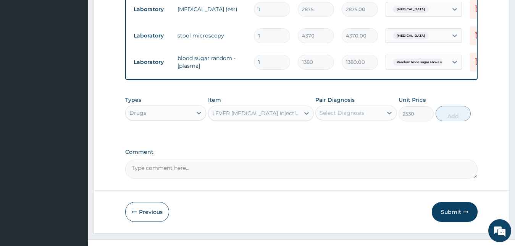
scroll to position [355, 0]
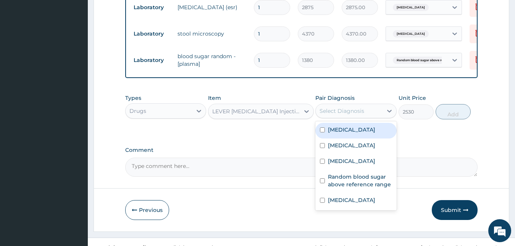
click at [344, 107] on div "Select Diagnosis" at bounding box center [342, 111] width 45 height 8
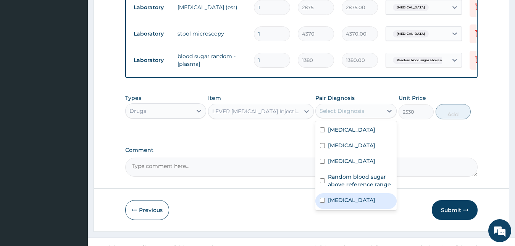
click at [333, 196] on label "Malaria" at bounding box center [351, 200] width 47 height 8
checkbox input "true"
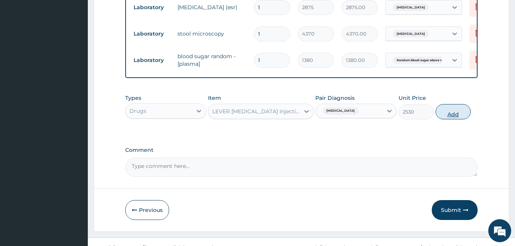
click at [455, 104] on button "Add" at bounding box center [453, 111] width 35 height 15
type input "0"
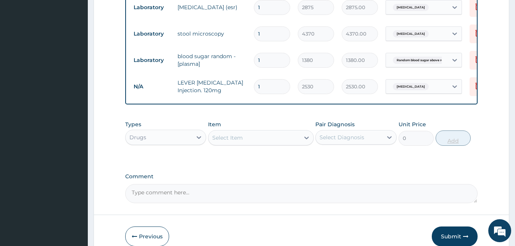
type input "0.00"
type input "4"
type input "10120.00"
type input "4"
click at [352, 145] on div "Types Drugs Item Select Item Pair Diagnosis Select Diagnosis Unit Price 0 Add" at bounding box center [301, 139] width 353 height 44
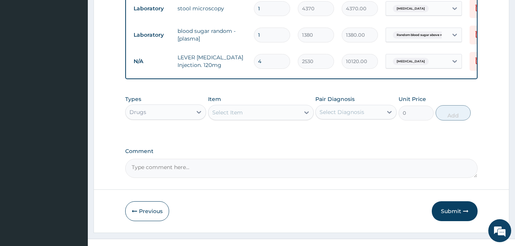
scroll to position [381, 0]
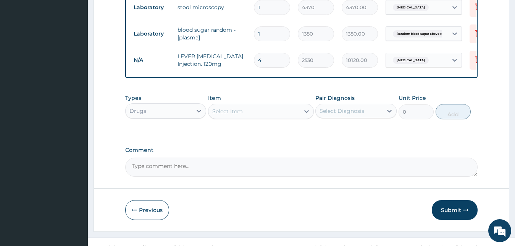
click at [274, 105] on div "Select Item" at bounding box center [254, 111] width 91 height 12
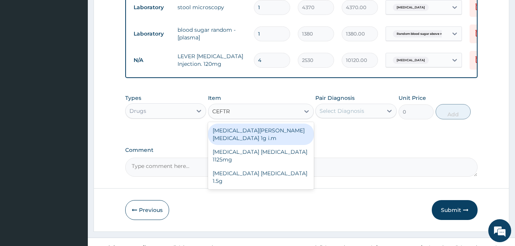
type input "CEFTRI"
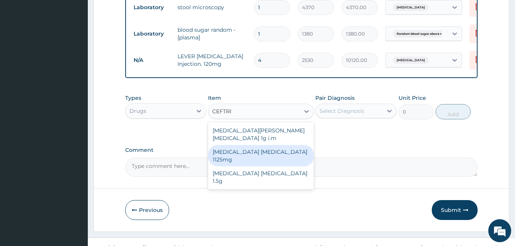
click at [277, 145] on div "Ceftriaxone Tazobactam 1125mg" at bounding box center [261, 155] width 106 height 21
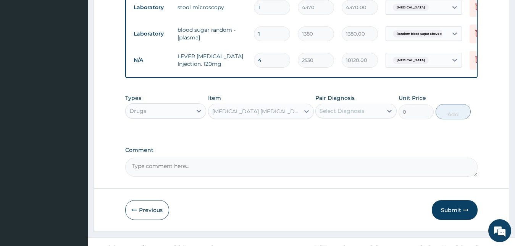
type input "2530"
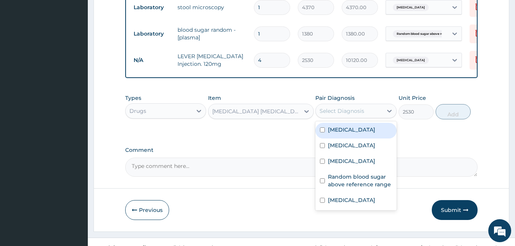
click at [373, 105] on div "Select Diagnosis" at bounding box center [349, 111] width 67 height 12
click at [366, 123] on div "Typhoid fever" at bounding box center [356, 131] width 81 height 16
checkbox input "true"
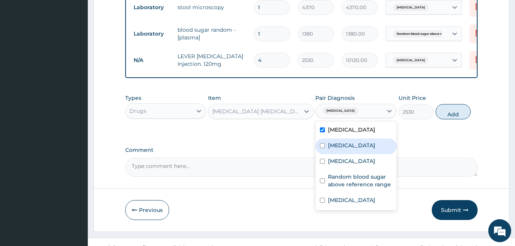
click at [358, 138] on div "Sepsis" at bounding box center [356, 146] width 81 height 16
checkbox input "true"
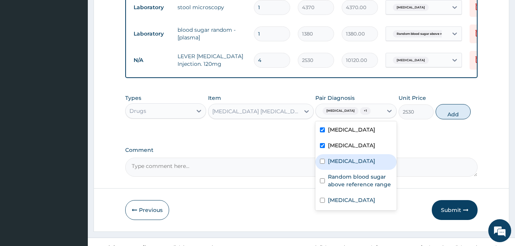
click at [352, 166] on div "Upper respiratory infection" at bounding box center [356, 162] width 81 height 16
checkbox input "true"
click at [452, 106] on button "Add" at bounding box center [453, 111] width 35 height 15
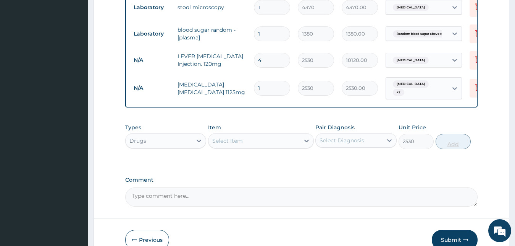
type input "0"
type input "0.00"
type input "5"
type input "12650.00"
type input "5"
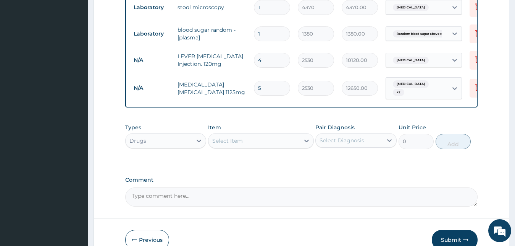
click at [339, 143] on div "Types Drugs Item Select Item Pair Diagnosis Select Diagnosis Unit Price 0 Add" at bounding box center [301, 142] width 353 height 44
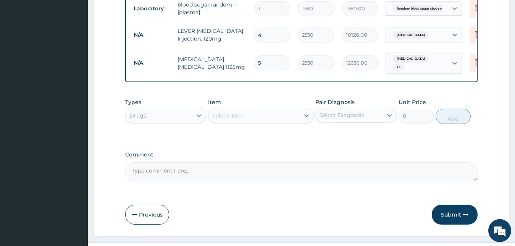
scroll to position [407, 0]
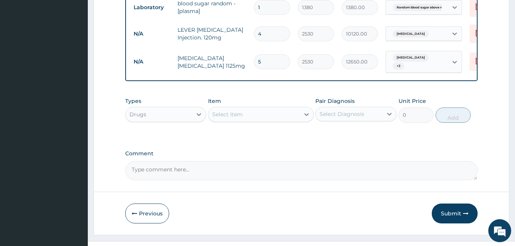
click at [226, 110] on div "Select Item" at bounding box center [227, 114] width 31 height 8
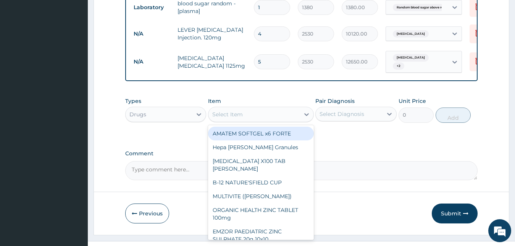
click at [226, 126] on div "AMATEM SOFTGEL x6 FORTE" at bounding box center [261, 133] width 106 height 14
type input "506"
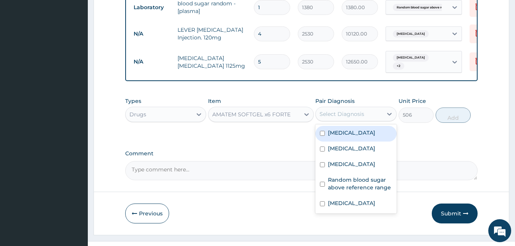
click at [355, 110] on div "Select Diagnosis" at bounding box center [342, 114] width 45 height 8
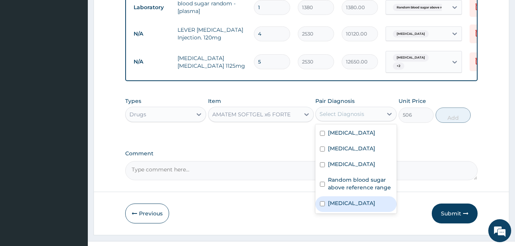
click at [333, 196] on div "Malaria" at bounding box center [356, 204] width 81 height 16
checkbox input "true"
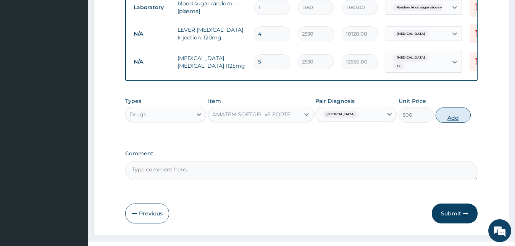
click at [448, 107] on button "Add" at bounding box center [453, 114] width 35 height 15
type input "0"
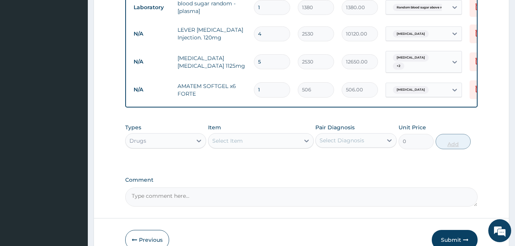
type input "0.00"
type input "6"
type input "3036.00"
type input "6"
click at [283, 148] on div "Types Drugs Item Select Item Pair Diagnosis Select Diagnosis Unit Price 0 Add" at bounding box center [301, 142] width 353 height 44
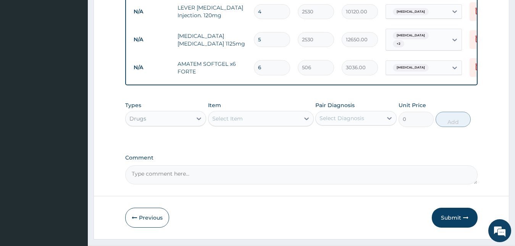
scroll to position [434, 0]
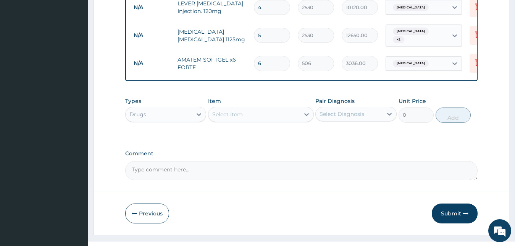
click at [260, 108] on div "Select Item" at bounding box center [254, 114] width 91 height 12
type input "PARACETA"
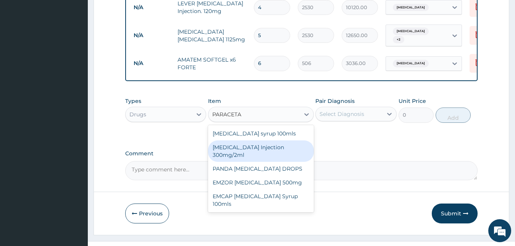
click at [256, 140] on div "PARACETAMOL Injection 300mg/2ml" at bounding box center [261, 150] width 106 height 21
type input "278.3"
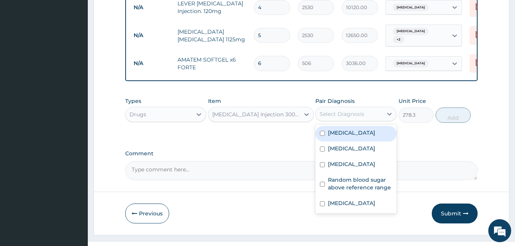
click at [343, 110] on div "Select Diagnosis" at bounding box center [342, 114] width 45 height 8
click at [335, 129] on label "Typhoid fever" at bounding box center [351, 133] width 47 height 8
checkbox input "true"
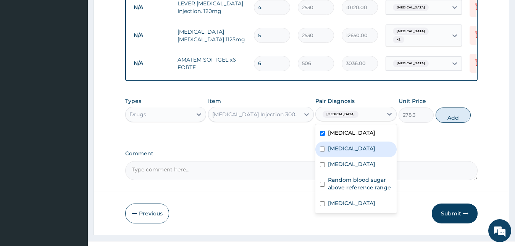
click at [333, 144] on label "Sepsis" at bounding box center [351, 148] width 47 height 8
checkbox input "true"
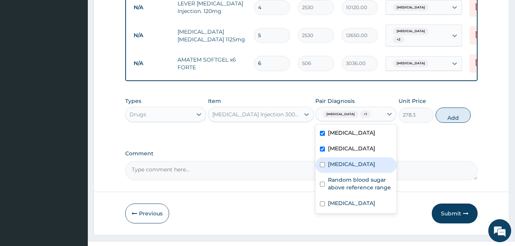
click at [333, 160] on label "Upper respiratory infection" at bounding box center [351, 164] width 47 height 8
checkbox input "true"
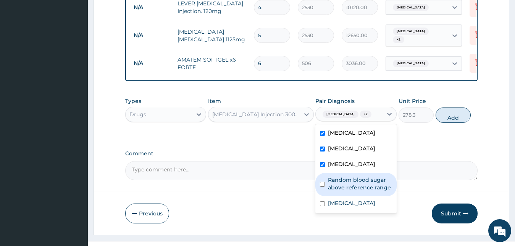
click at [334, 176] on label "Random blood sugar above reference range" at bounding box center [360, 183] width 64 height 15
checkbox input "true"
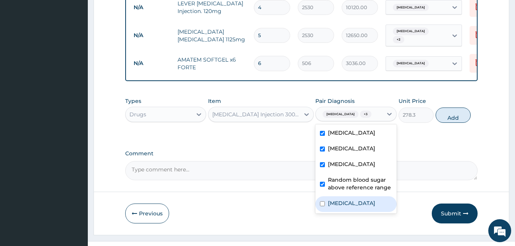
click at [330, 201] on div "Malaria" at bounding box center [356, 204] width 81 height 16
checkbox input "true"
click at [336, 186] on div "Random blood sugar above reference range" at bounding box center [356, 184] width 81 height 23
checkbox input "false"
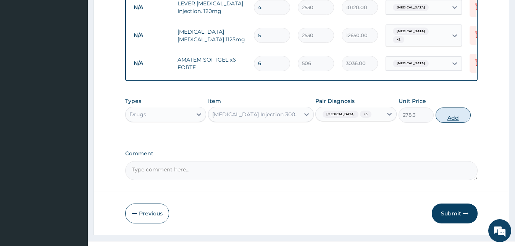
click at [456, 107] on button "Add" at bounding box center [453, 114] width 35 height 15
type input "0"
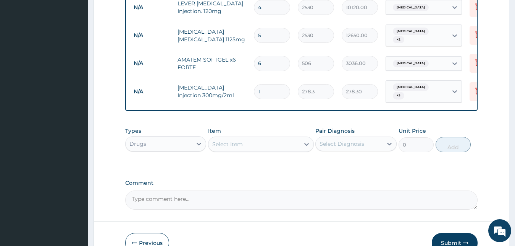
click at [392, 141] on div "Types Drugs Item Select Item Pair Diagnosis Select Diagnosis Unit Price 0 Add" at bounding box center [301, 145] width 353 height 44
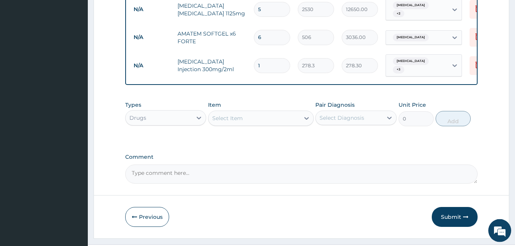
scroll to position [460, 0]
click at [271, 58] on input "1" at bounding box center [272, 65] width 36 height 15
type input "0.00"
type input "4"
type input "1113.20"
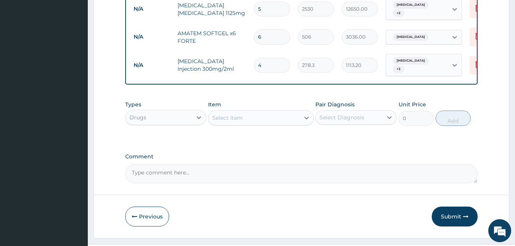
type input "4"
click at [251, 112] on div "Select Item" at bounding box center [254, 118] width 91 height 12
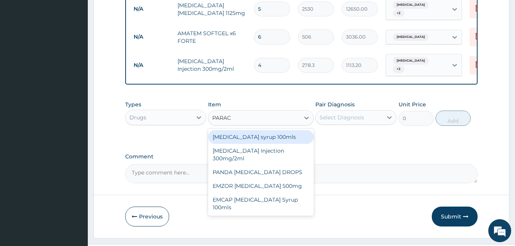
type input "PARACE"
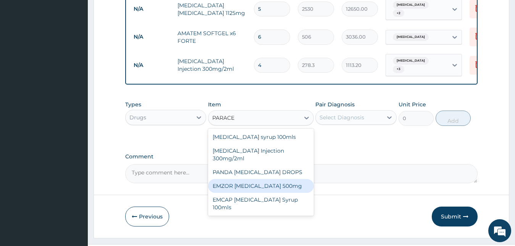
click at [262, 179] on div "EMZOR PARACETAMOL 500mg" at bounding box center [261, 186] width 106 height 14
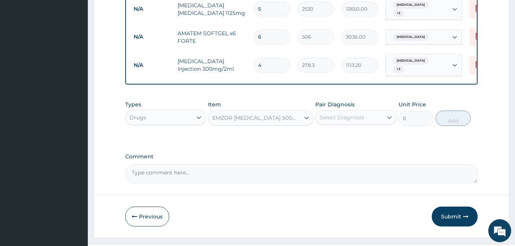
type input "25.3"
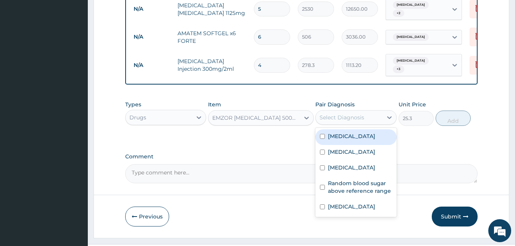
click at [352, 113] on div "Select Diagnosis" at bounding box center [342, 117] width 45 height 8
click at [350, 132] on label "[MEDICAL_DATA]" at bounding box center [351, 136] width 47 height 8
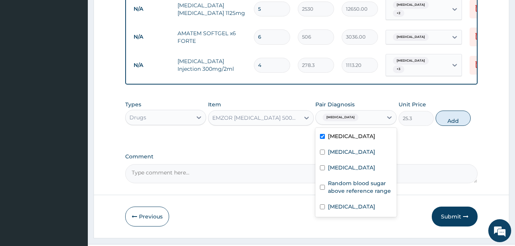
checkbox input "true"
click at [345, 148] on label "[MEDICAL_DATA]" at bounding box center [351, 152] width 47 height 8
checkbox input "true"
click at [344, 164] on label "Upper respiratory infection" at bounding box center [351, 168] width 47 height 8
checkbox input "true"
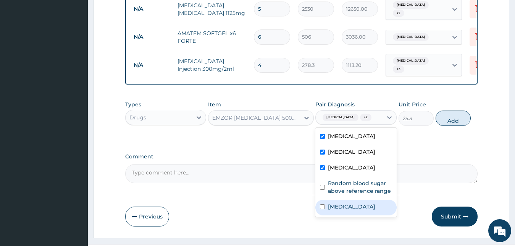
click at [340, 202] on label "[MEDICAL_DATA]" at bounding box center [351, 206] width 47 height 8
checkbox input "true"
click at [455, 110] on button "Add" at bounding box center [453, 117] width 35 height 15
type input "0"
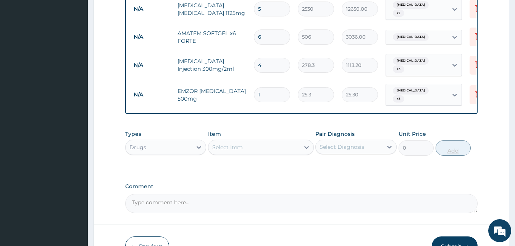
type input "15"
type input "379.50"
type input "15"
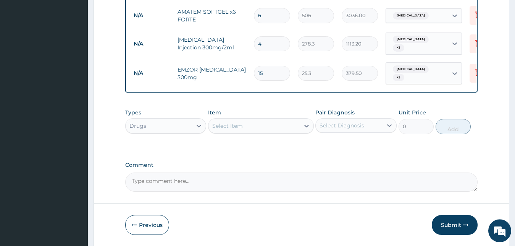
scroll to position [486, 0]
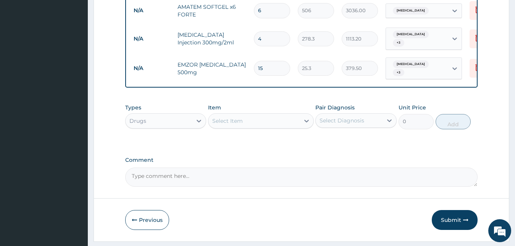
click at [270, 115] on div "Select Item" at bounding box center [254, 121] width 91 height 12
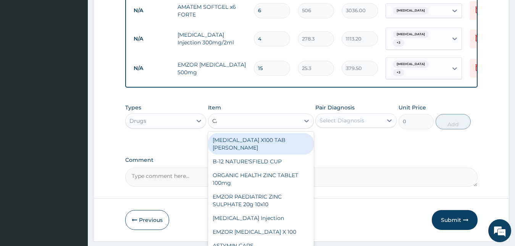
type input "CAN"
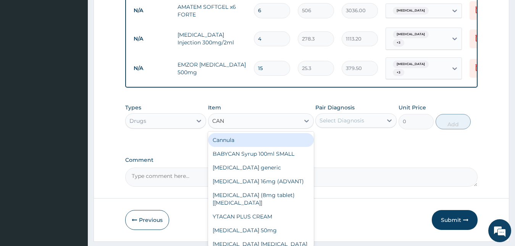
click at [251, 133] on div "Cannula" at bounding box center [261, 140] width 106 height 14
type input "253"
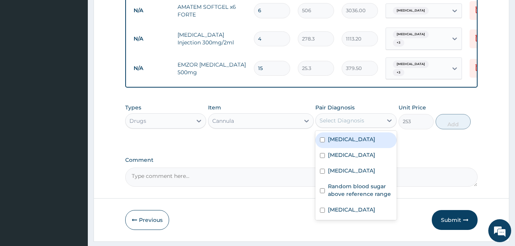
click at [328, 117] on div "Select Diagnosis" at bounding box center [342, 121] width 45 height 8
click at [329, 135] on label "[MEDICAL_DATA]" at bounding box center [351, 139] width 47 height 8
checkbox input "true"
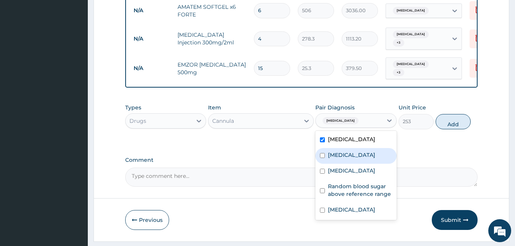
click at [332, 151] on label "[MEDICAL_DATA]" at bounding box center [351, 155] width 47 height 8
checkbox input "true"
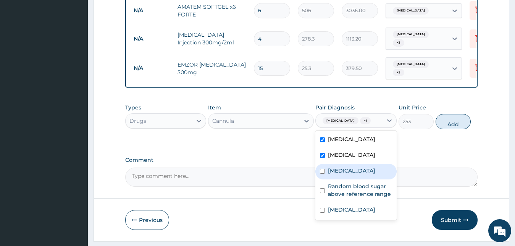
click at [336, 167] on label "Upper respiratory infection" at bounding box center [351, 171] width 47 height 8
checkbox input "true"
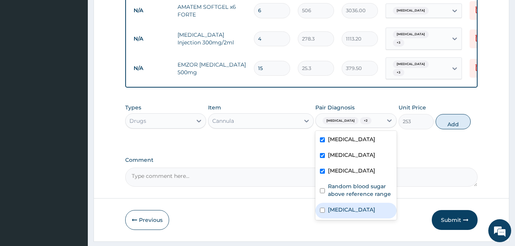
click at [336, 206] on label "[MEDICAL_DATA]" at bounding box center [351, 210] width 47 height 8
checkbox input "true"
click at [444, 114] on button "Add" at bounding box center [453, 121] width 35 height 15
type input "0"
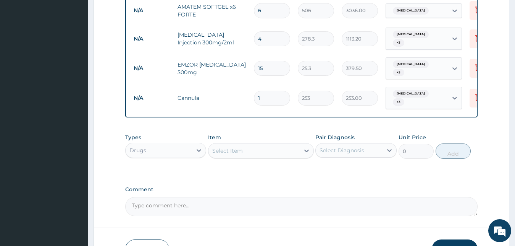
click at [384, 186] on label "Comment" at bounding box center [301, 189] width 353 height 6
click at [384, 197] on textarea "Comment" at bounding box center [301, 206] width 353 height 19
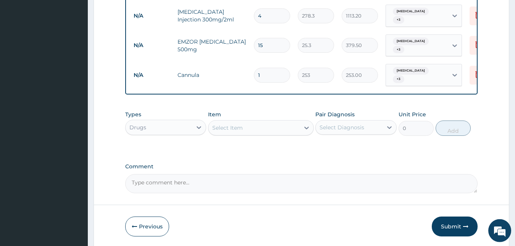
scroll to position [513, 0]
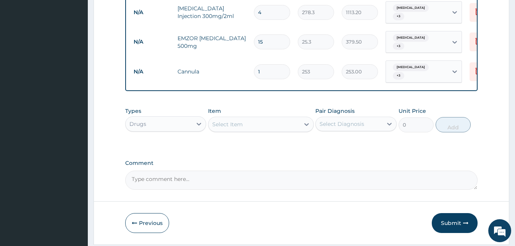
click at [256, 118] on div "Select Item" at bounding box center [254, 124] width 91 height 12
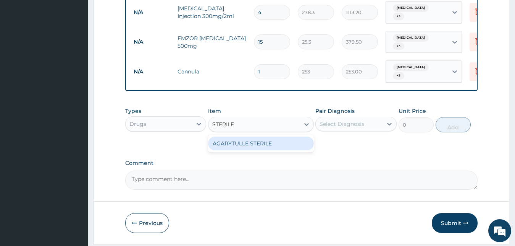
type input "STERIL"
click at [256, 136] on div "STERILIZED WATER FOR Injection" at bounding box center [261, 143] width 106 height 14
type input "151.8"
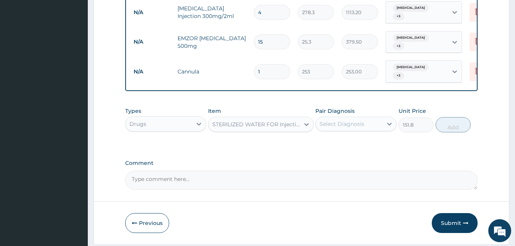
click at [356, 120] on div "Select Diagnosis" at bounding box center [342, 124] width 45 height 8
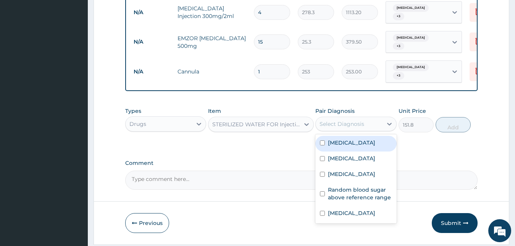
click at [354, 139] on label "[MEDICAL_DATA]" at bounding box center [351, 143] width 47 height 8
checkbox input "true"
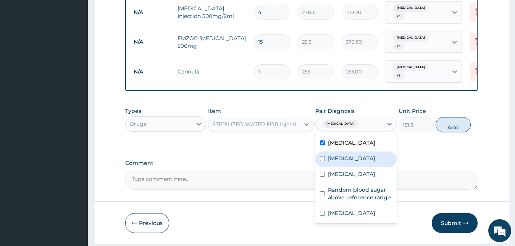
click at [346, 154] on label "[MEDICAL_DATA]" at bounding box center [351, 158] width 47 height 8
checkbox input "true"
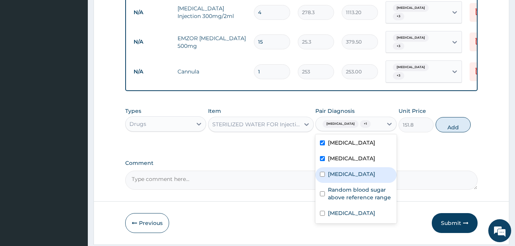
click at [349, 170] on label "Upper respiratory infection" at bounding box center [351, 174] width 47 height 8
checkbox input "true"
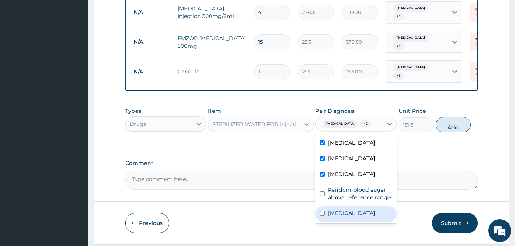
click at [349, 206] on div "[MEDICAL_DATA]" at bounding box center [356, 214] width 81 height 16
checkbox input "true"
click at [449, 117] on button "Add" at bounding box center [453, 124] width 35 height 15
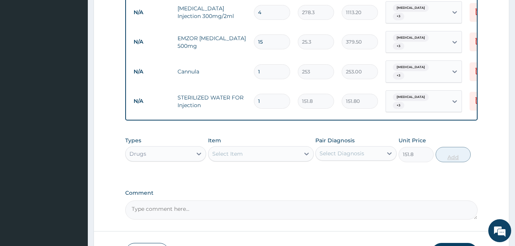
type input "0"
type input "0.00"
type input "4"
type input "607.20"
type input "4"
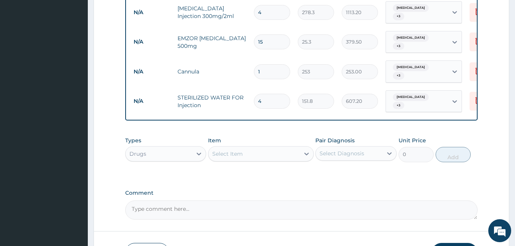
click at [267, 141] on div "Types Drugs Item Select Item Pair Diagnosis Select Diagnosis Unit Price 0 Add" at bounding box center [301, 155] width 353 height 44
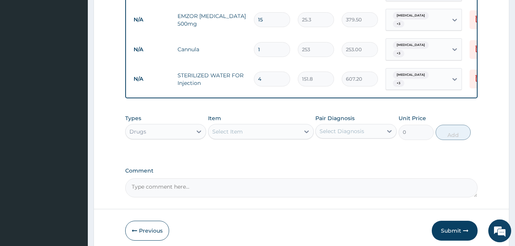
scroll to position [539, 0]
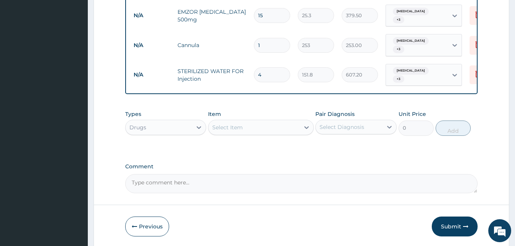
click at [261, 121] on div "Select Item" at bounding box center [254, 127] width 91 height 12
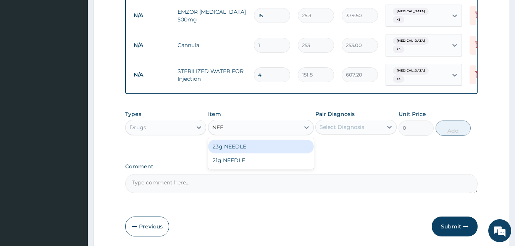
type input "NEED"
click at [253, 139] on div "23g NEEDLE" at bounding box center [261, 146] width 106 height 14
type input "63.25"
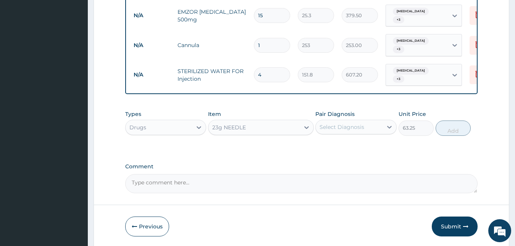
click at [335, 123] on div "Select Diagnosis" at bounding box center [342, 127] width 45 height 8
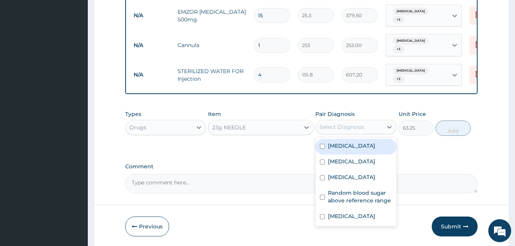
click at [339, 142] on label "[MEDICAL_DATA]" at bounding box center [351, 146] width 47 height 8
checkbox input "true"
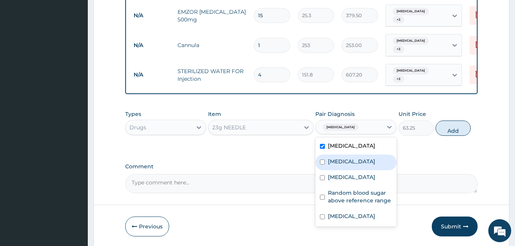
click at [340, 157] on label "[MEDICAL_DATA]" at bounding box center [351, 161] width 47 height 8
checkbox input "true"
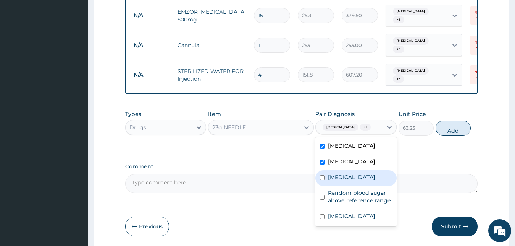
click at [343, 173] on label "Upper respiratory infection" at bounding box center [351, 177] width 47 height 8
checkbox input "true"
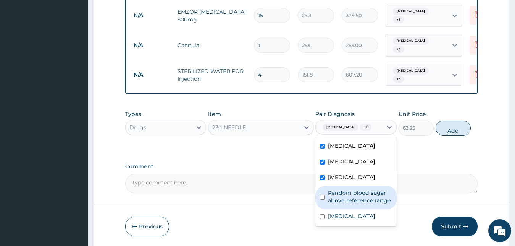
click at [347, 189] on label "Random blood sugar above reference range" at bounding box center [360, 196] width 64 height 15
checkbox input "true"
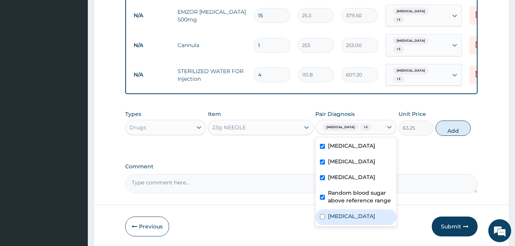
click at [346, 212] on label "[MEDICAL_DATA]" at bounding box center [351, 216] width 47 height 8
checkbox input "true"
click at [448, 120] on button "Add" at bounding box center [453, 127] width 35 height 15
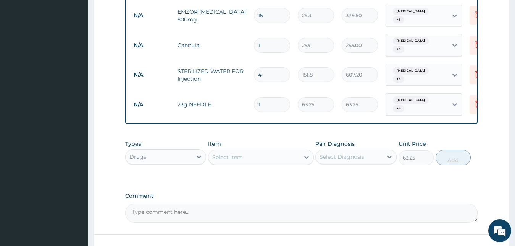
type input "0"
type input "0.00"
type input "3"
type input "189.75"
type input "0.00"
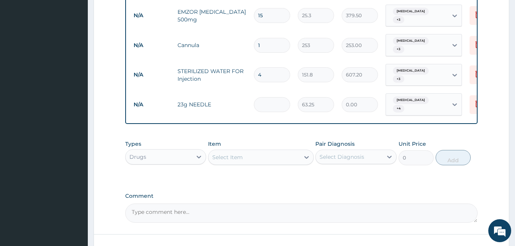
type input "4"
type input "253.00"
type input "4"
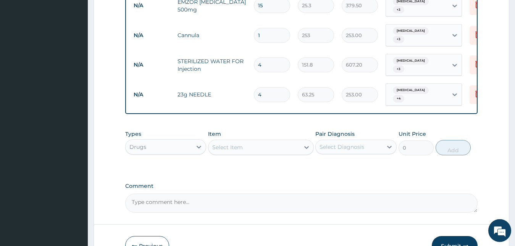
scroll to position [565, 0]
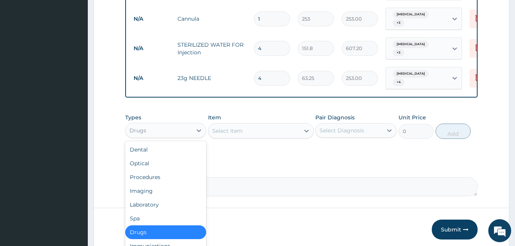
click at [180, 124] on div "Drugs" at bounding box center [159, 130] width 67 height 12
click at [165, 198] on div "Laboratory" at bounding box center [165, 205] width 81 height 14
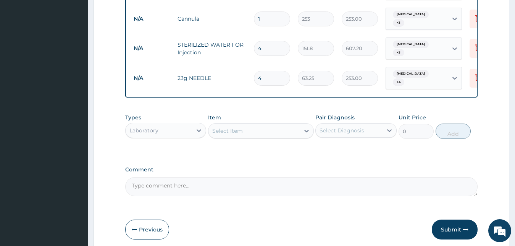
click at [278, 125] on div "Select Item" at bounding box center [254, 131] width 91 height 12
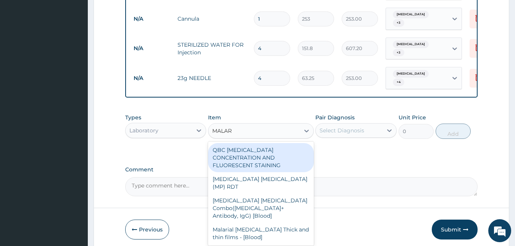
type input "MALARI"
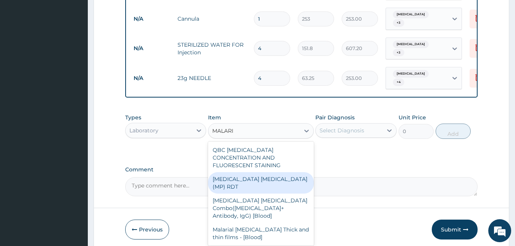
click at [262, 172] on div "MALARIA PARASITE (MP) RDT" at bounding box center [261, 182] width 106 height 21
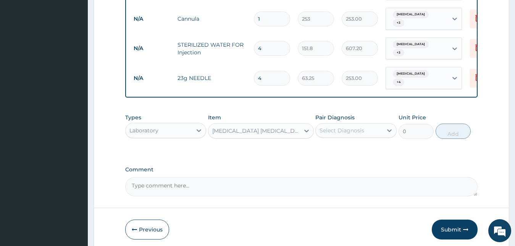
type input "1725"
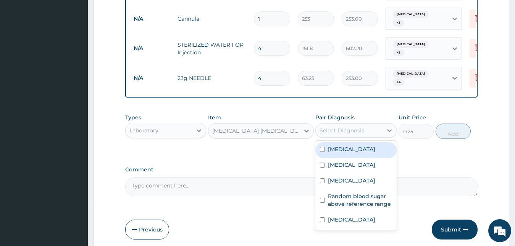
click at [340, 126] on div "Select Diagnosis" at bounding box center [342, 130] width 45 height 8
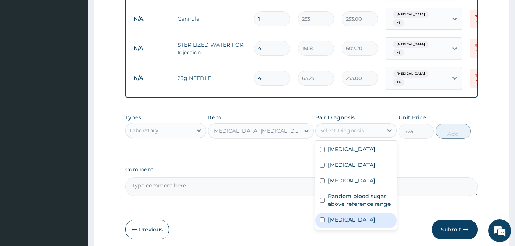
click at [333, 212] on div "Malaria" at bounding box center [356, 220] width 81 height 16
checkbox input "true"
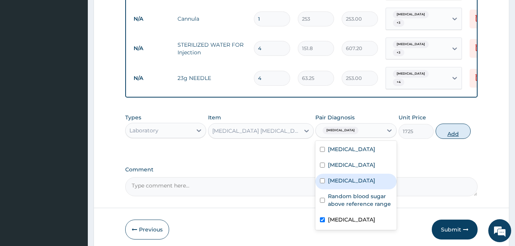
click at [462, 123] on button "Add" at bounding box center [453, 130] width 35 height 15
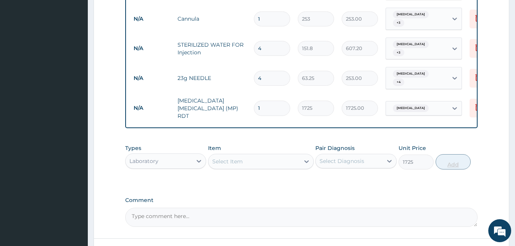
type input "0"
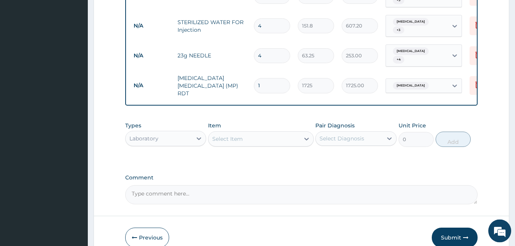
scroll to position [592, 0]
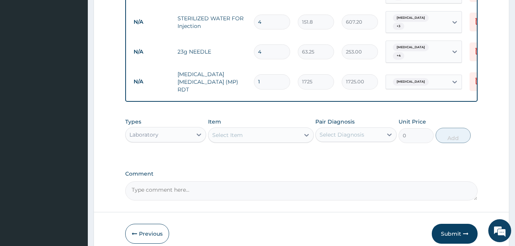
click at [265, 129] on div "Select Item" at bounding box center [254, 135] width 91 height 12
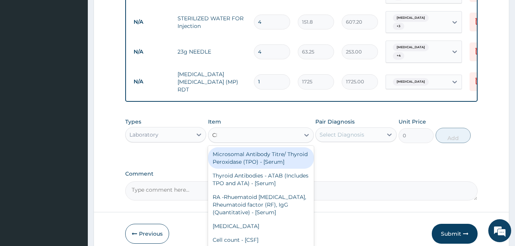
type input "CBC"
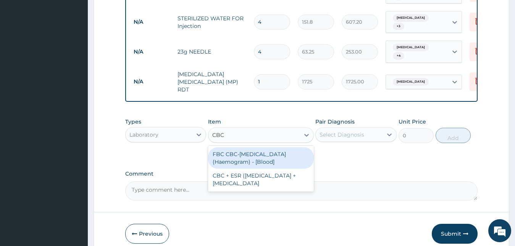
click at [259, 147] on div "FBC CBC-Complete Blood Count (Haemogram) - [Blood]" at bounding box center [261, 157] width 106 height 21
type input "4600"
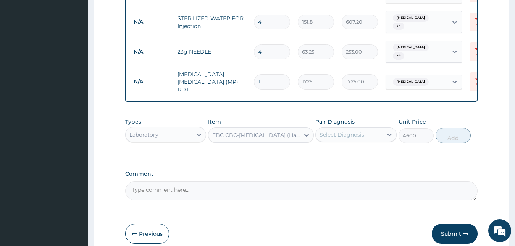
click at [325, 127] on div "Select Diagnosis" at bounding box center [356, 134] width 81 height 15
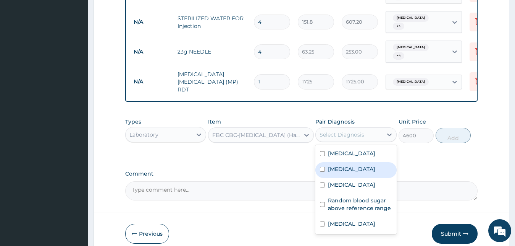
click at [327, 162] on div "Sepsis" at bounding box center [356, 170] width 81 height 16
checkbox input "true"
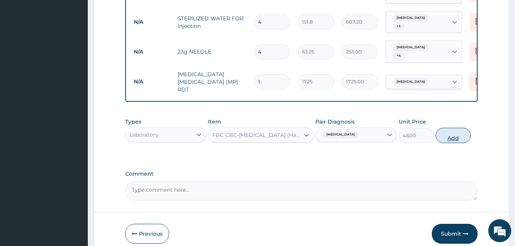
click at [448, 128] on button "Add" at bounding box center [453, 135] width 35 height 15
type input "0"
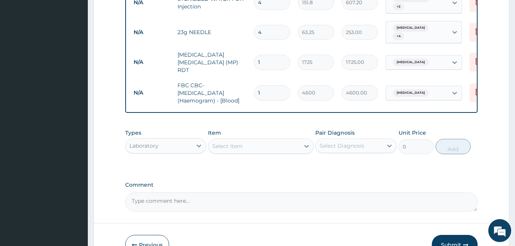
scroll to position [622, 0]
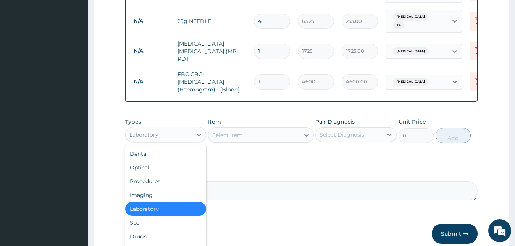
click at [185, 128] on div "Laboratory" at bounding box center [159, 134] width 67 height 12
click at [175, 174] on div "Procedures" at bounding box center [165, 181] width 81 height 14
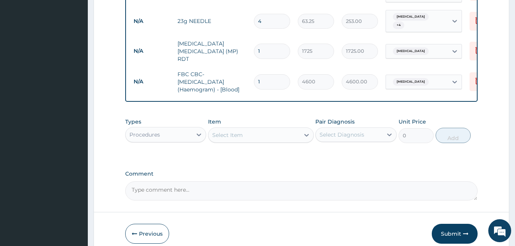
click at [245, 129] on div "Select Item" at bounding box center [254, 135] width 91 height 12
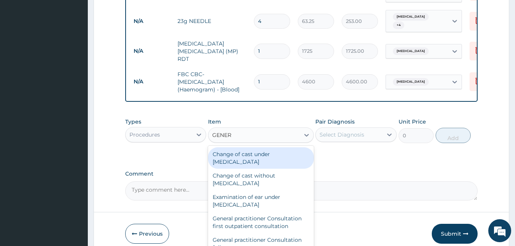
type input "GENERA"
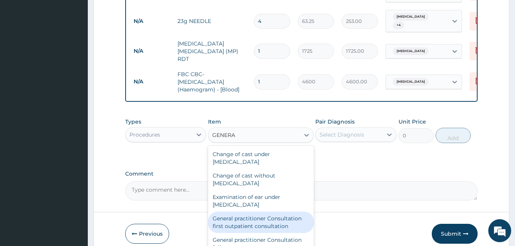
click at [249, 211] on div "General practitioner Consultation first outpatient consultation" at bounding box center [261, 221] width 106 height 21
type input "3795"
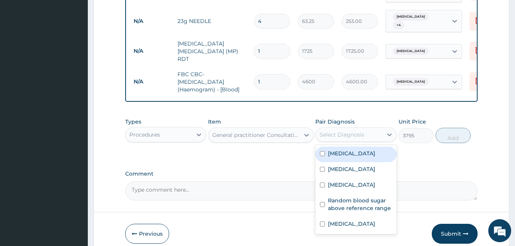
click at [328, 131] on div "Select Diagnosis" at bounding box center [342, 135] width 45 height 8
click at [327, 146] on div "Typhoid fever" at bounding box center [356, 154] width 81 height 16
checkbox input "true"
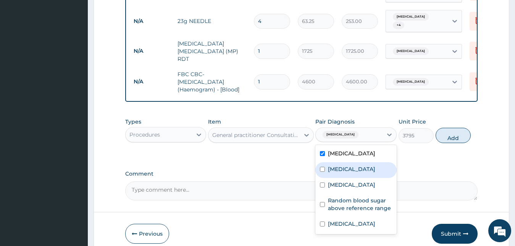
click at [329, 162] on div "Sepsis" at bounding box center [356, 170] width 81 height 16
checkbox input "true"
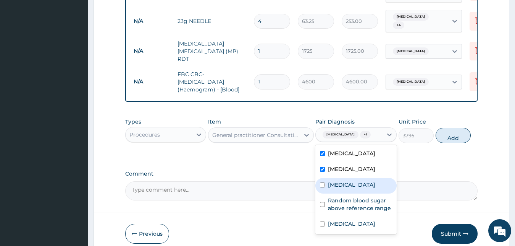
click at [330, 181] on label "Upper respiratory infection" at bounding box center [351, 185] width 47 height 8
checkbox input "true"
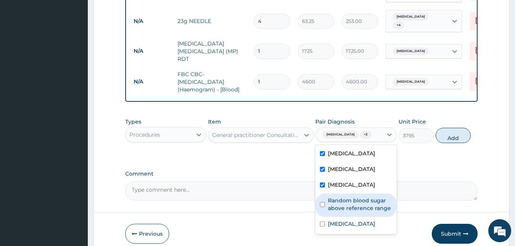
click at [330, 193] on div "Random blood sugar above reference range" at bounding box center [356, 204] width 81 height 23
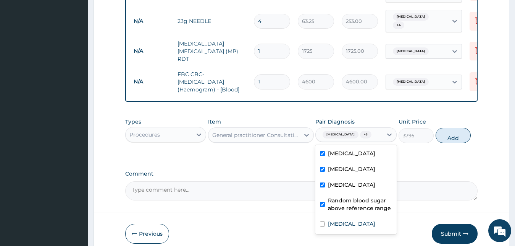
checkbox input "true"
click at [329, 220] on label "Malaria" at bounding box center [351, 224] width 47 height 8
checkbox input "true"
click at [445, 128] on button "Add" at bounding box center [453, 135] width 35 height 15
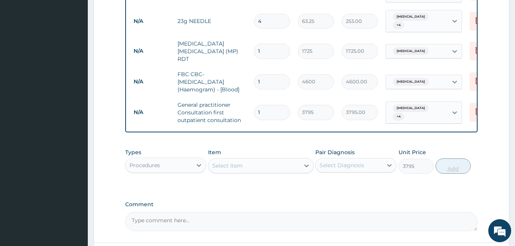
type input "0"
click at [407, 152] on div "Types Procedures Item Select Item Pair Diagnosis Select Diagnosis Unit Price 0 …" at bounding box center [301, 166] width 353 height 44
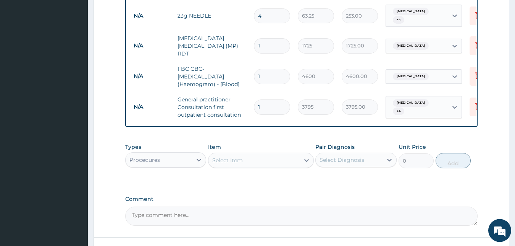
scroll to position [653, 0]
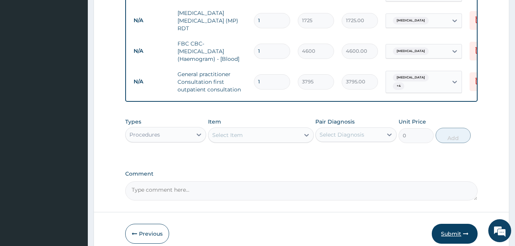
click at [455, 223] on button "Submit" at bounding box center [455, 233] width 46 height 20
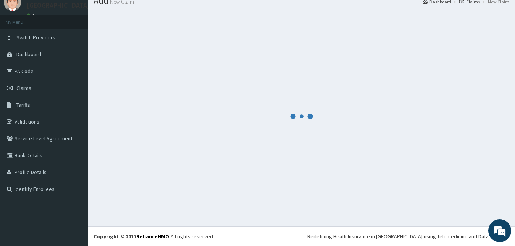
scroll to position [29, 0]
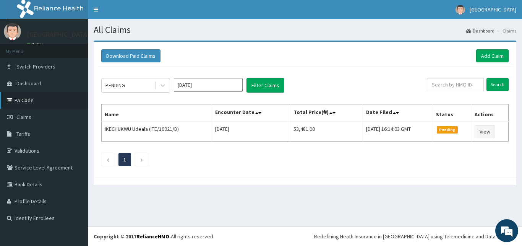
click at [28, 100] on link "PA Code" at bounding box center [44, 100] width 88 height 17
click at [28, 101] on link "PA Code" at bounding box center [44, 100] width 88 height 17
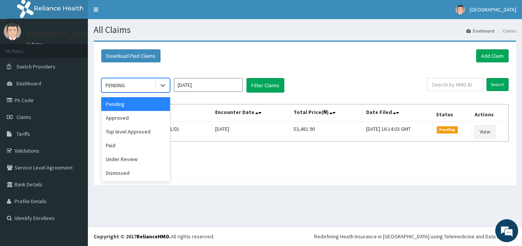
click at [146, 82] on div "PENDING" at bounding box center [128, 85] width 53 height 12
click at [134, 124] on div "Approved" at bounding box center [135, 118] width 69 height 14
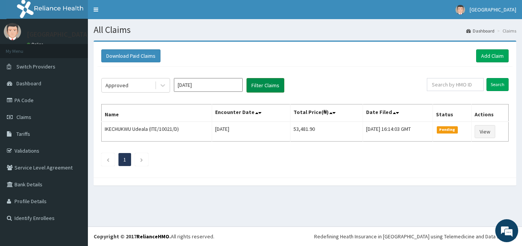
click at [255, 84] on button "Filter Claims" at bounding box center [265, 85] width 38 height 15
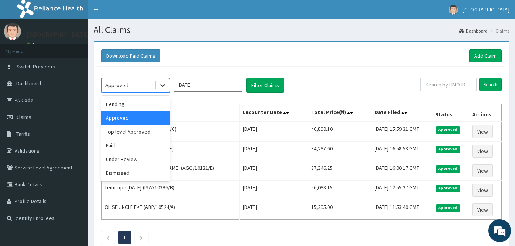
click at [164, 89] on icon at bounding box center [163, 85] width 8 height 8
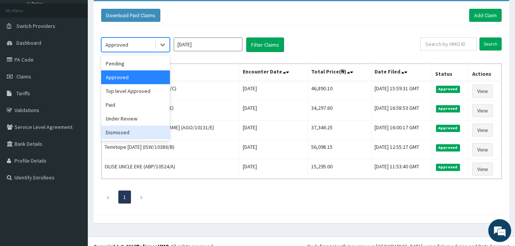
scroll to position [47, 0]
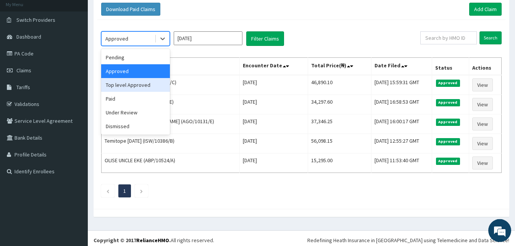
click at [157, 84] on div "Top level Approved" at bounding box center [135, 85] width 69 height 14
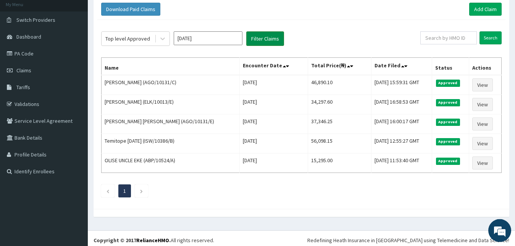
click at [251, 39] on button "Filter Claims" at bounding box center [265, 38] width 38 height 15
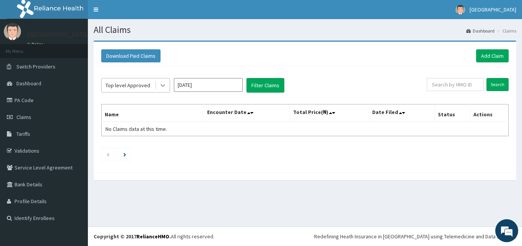
click at [161, 81] on div at bounding box center [163, 85] width 14 height 14
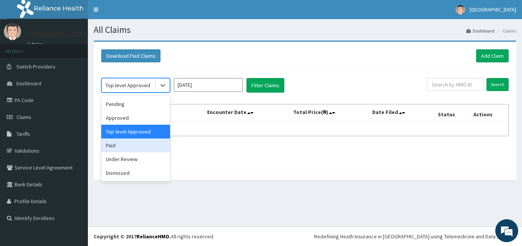
click at [150, 142] on div "Paid" at bounding box center [135, 145] width 69 height 14
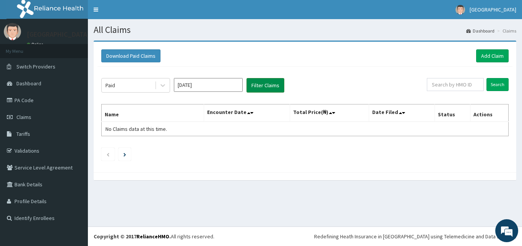
click at [265, 81] on button "Filter Claims" at bounding box center [265, 85] width 38 height 15
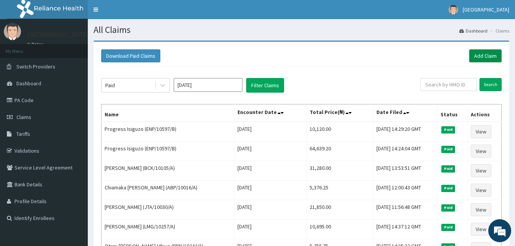
click at [476, 59] on link "Add Claim" at bounding box center [485, 55] width 32 height 13
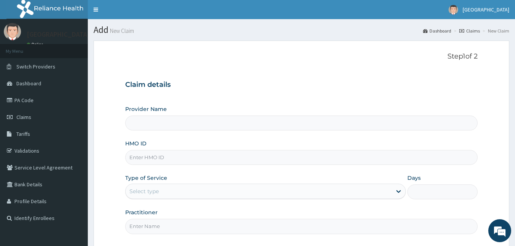
type input "[GEOGRAPHIC_DATA]"
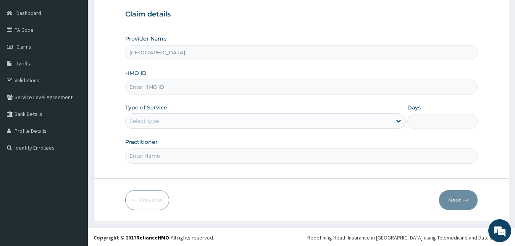
scroll to position [71, 0]
click at [296, 81] on input "HMO ID" at bounding box center [301, 85] width 353 height 15
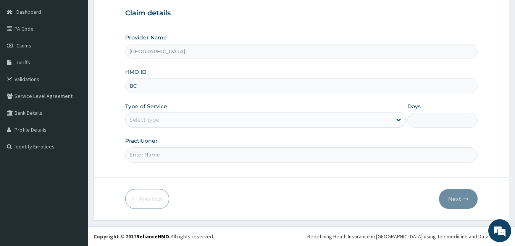
scroll to position [0, 0]
type input "BCK/10105/A"
click at [253, 117] on div "Select type" at bounding box center [259, 119] width 267 height 12
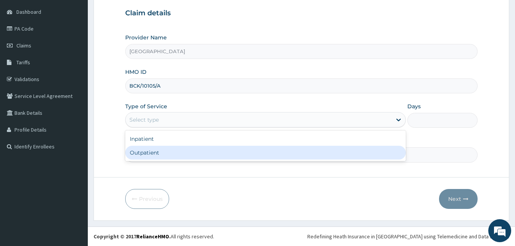
click at [237, 157] on div "Outpatient" at bounding box center [265, 153] width 281 height 14
type input "1"
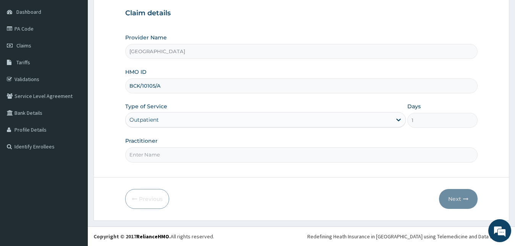
click at [227, 155] on input "Practitioner" at bounding box center [301, 154] width 353 height 15
type input "[PERSON_NAME]"
click at [450, 198] on button "Next" at bounding box center [458, 199] width 39 height 20
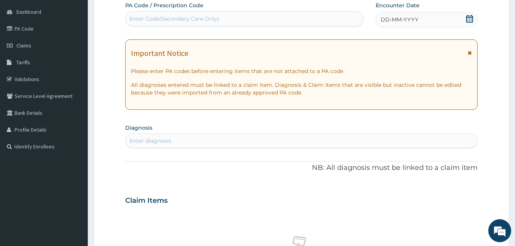
click at [468, 17] on icon at bounding box center [469, 19] width 7 height 8
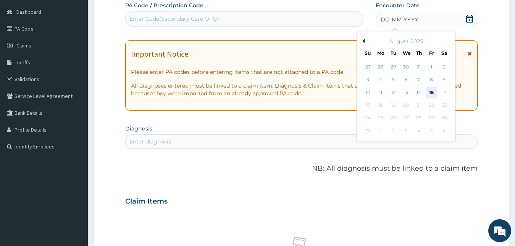
click at [434, 92] on div "15" at bounding box center [431, 92] width 11 height 11
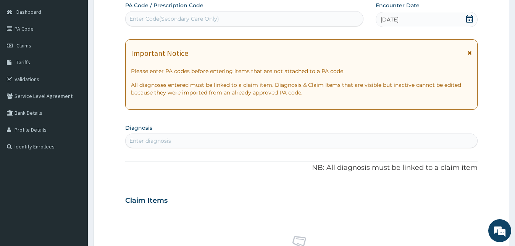
click at [373, 126] on section "Diagnosis Enter diagnosis" at bounding box center [301, 135] width 353 height 26
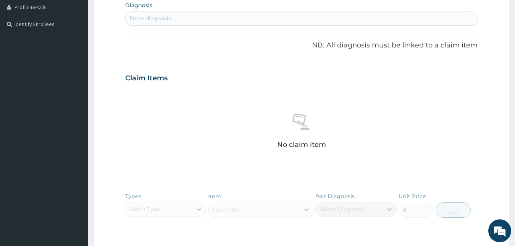
scroll to position [188, 0]
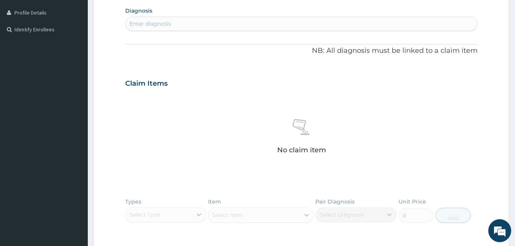
click at [269, 22] on div "Enter diagnosis" at bounding box center [302, 24] width 352 height 12
type input "[MEDICAL_DATA]"
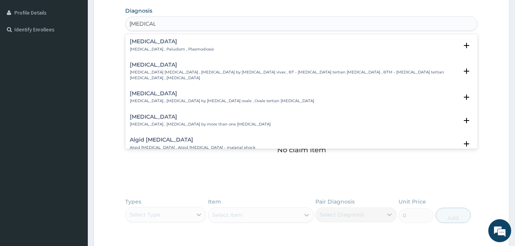
click at [219, 48] on div "[MEDICAL_DATA] [MEDICAL_DATA] , Paludism , Plasmodiosis" at bounding box center [302, 45] width 344 height 13
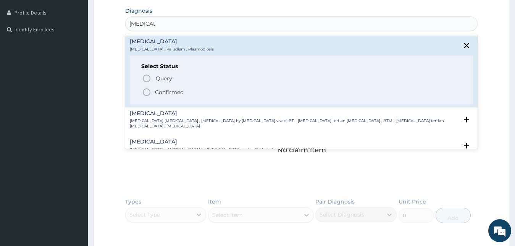
click at [173, 91] on p "Confirmed" at bounding box center [169, 92] width 29 height 8
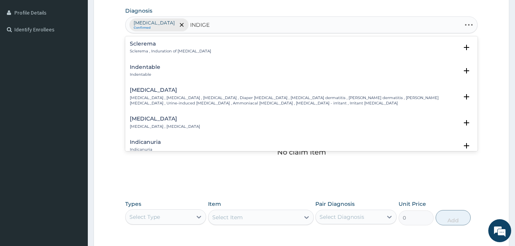
type input "INDIGES"
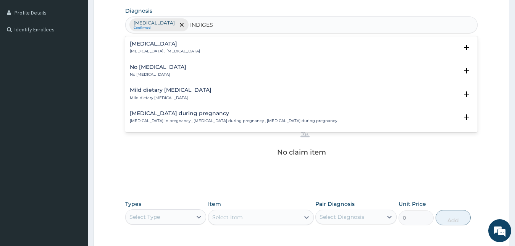
click at [153, 52] on p "[MEDICAL_DATA] , [MEDICAL_DATA]" at bounding box center [165, 51] width 70 height 5
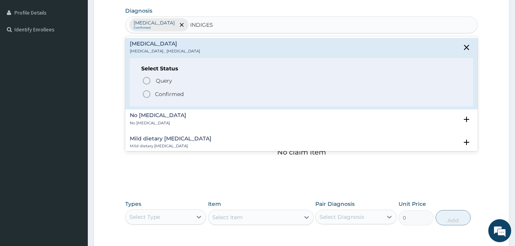
click at [145, 93] on icon "status option filled" at bounding box center [146, 93] width 9 height 9
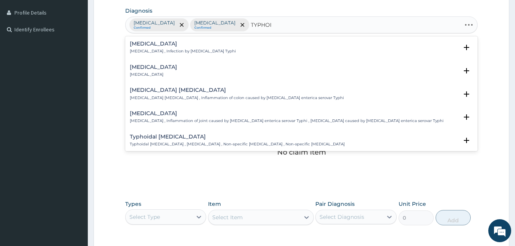
type input "[MEDICAL_DATA]"
click at [151, 52] on p "[MEDICAL_DATA] , Infection by [MEDICAL_DATA] Typhi" at bounding box center [183, 51] width 106 height 5
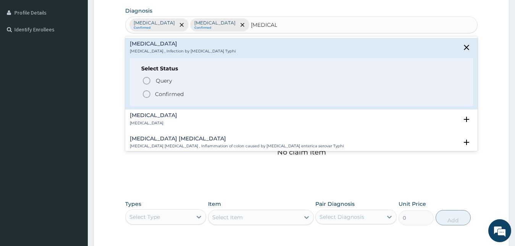
click at [144, 91] on circle "status option filled" at bounding box center [146, 94] width 7 height 7
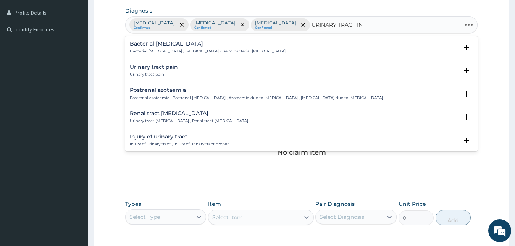
type input "URINARY TRACT INF"
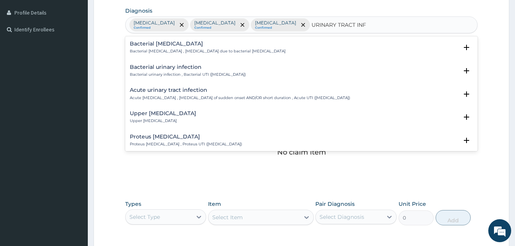
click at [159, 95] on div "Acute urinary tract infection Acute urinary tract infection , Urinary tract inf…" at bounding box center [240, 93] width 220 height 13
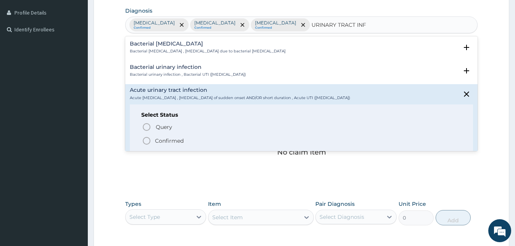
click at [147, 140] on icon "status option filled" at bounding box center [146, 140] width 9 height 9
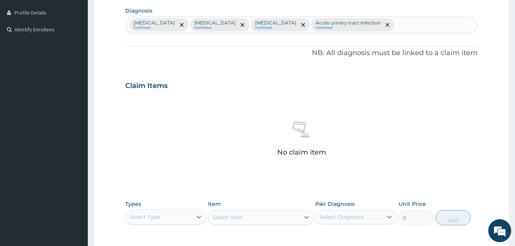
click at [141, 128] on div "No claim item" at bounding box center [301, 140] width 353 height 88
click at [355, 19] on div "Malaria Confirmed Indigestion Confirmed Typhoid fever Confirmed Acute urinary t…" at bounding box center [302, 25] width 352 height 16
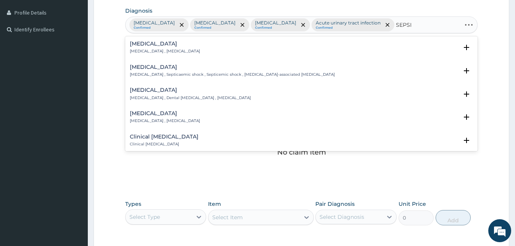
type input "SEPSIS"
click at [153, 47] on div "Sepsis Systemic infection , Sepsis" at bounding box center [165, 47] width 70 height 13
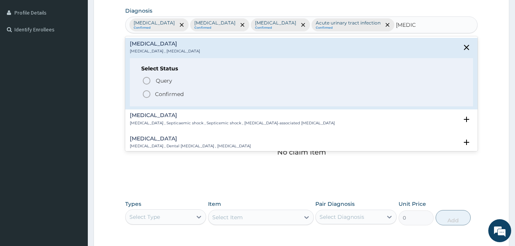
click at [147, 93] on icon "status option filled" at bounding box center [146, 93] width 9 height 9
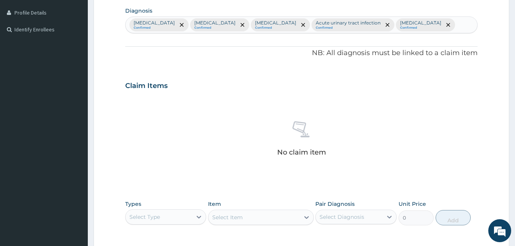
click at [240, 74] on div "Claim Items" at bounding box center [301, 84] width 353 height 20
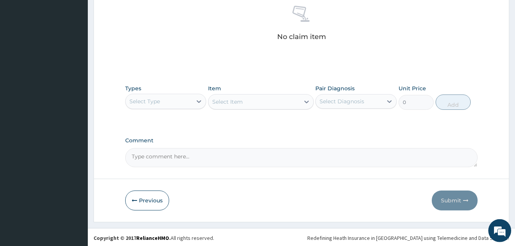
scroll to position [305, 0]
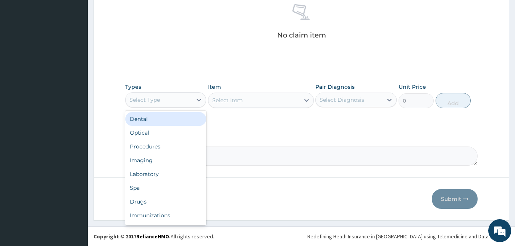
click at [160, 97] on div "Select Type" at bounding box center [145, 100] width 31 height 8
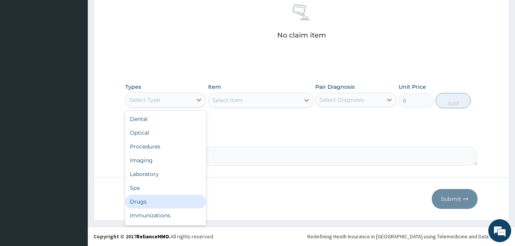
click at [150, 198] on div "Drugs" at bounding box center [165, 201] width 81 height 14
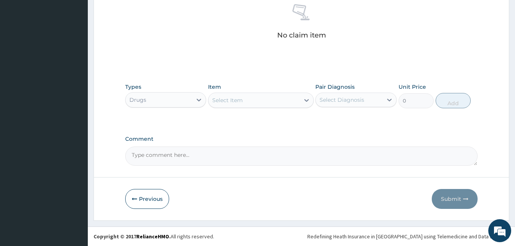
click at [250, 100] on div "Select Item" at bounding box center [254, 100] width 91 height 12
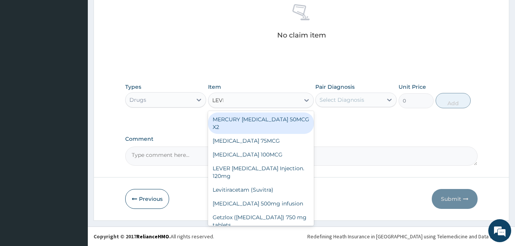
type input "LEVER"
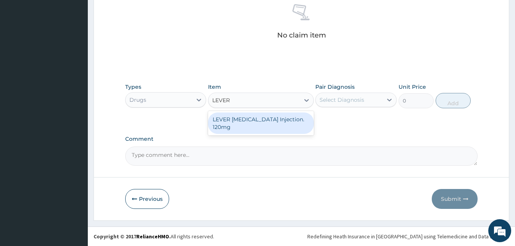
click at [240, 124] on div "LEVER ARTESUNATE Injection. 120mg" at bounding box center [261, 122] width 106 height 21
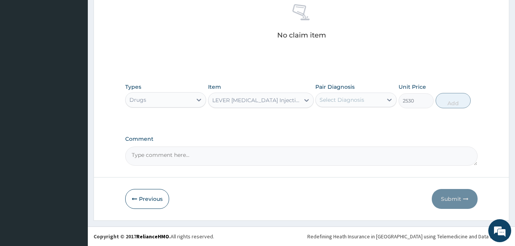
type input "2530"
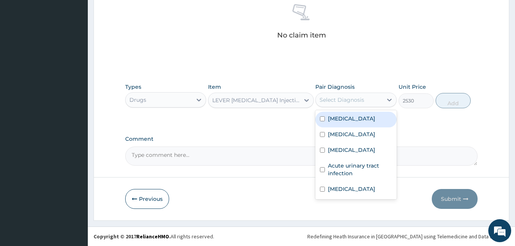
click at [372, 96] on div "Select Diagnosis" at bounding box center [349, 100] width 67 height 12
click at [366, 118] on div "Malaria" at bounding box center [356, 120] width 81 height 16
checkbox input "true"
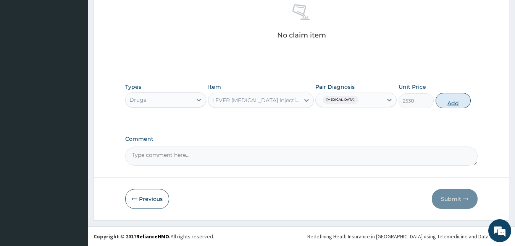
click at [447, 102] on button "Add" at bounding box center [453, 100] width 35 height 15
type input "0"
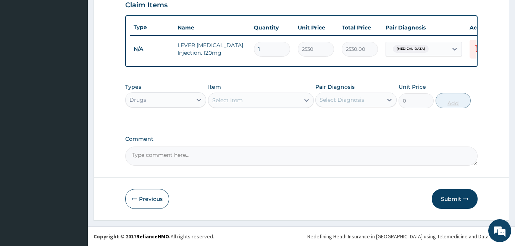
scroll to position [275, 0]
type input "0.00"
type input "4"
type input "10120.00"
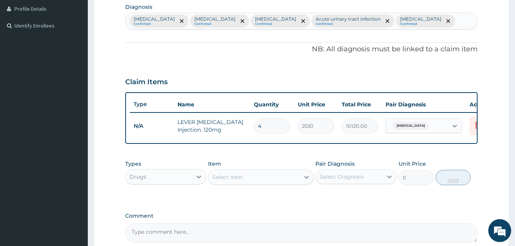
scroll to position [122, 0]
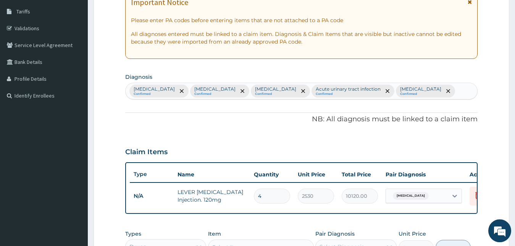
type input "4"
click at [435, 140] on div "Claim Items" at bounding box center [301, 150] width 353 height 20
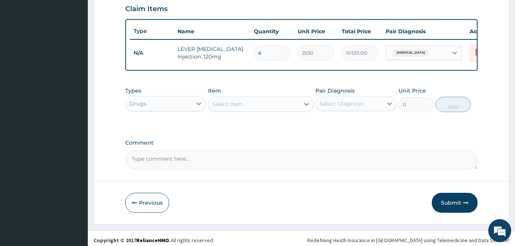
scroll to position [275, 0]
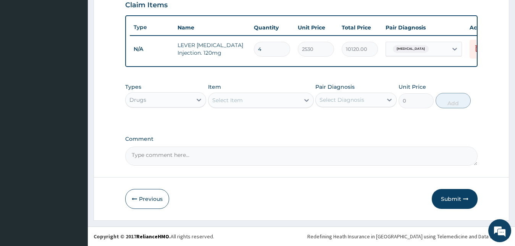
click at [286, 96] on div "Select Item" at bounding box center [254, 100] width 91 height 12
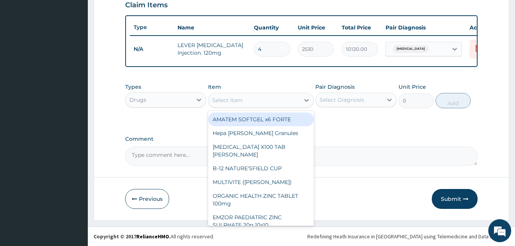
click at [281, 115] on div "AMATEM SOFTGEL x6 FORTE" at bounding box center [261, 119] width 106 height 14
type input "506"
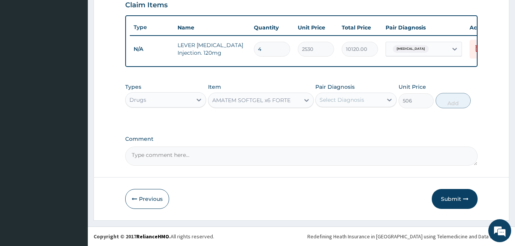
click at [356, 99] on div "Select Diagnosis" at bounding box center [342, 100] width 45 height 8
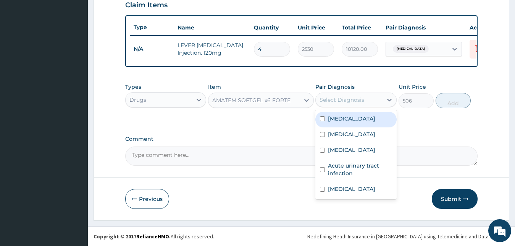
click at [350, 118] on div "Malaria" at bounding box center [356, 120] width 81 height 16
checkbox input "true"
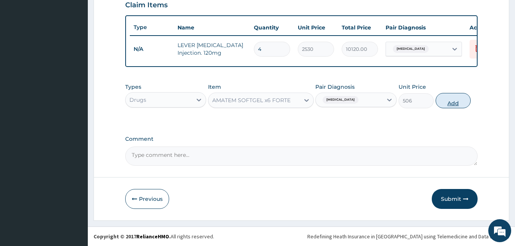
click at [451, 100] on button "Add" at bounding box center [453, 100] width 35 height 15
type input "0"
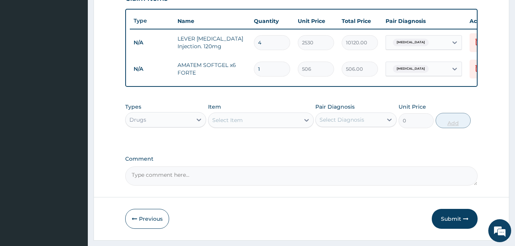
type input "0.00"
type input "6"
type input "3036.00"
type input "6"
click at [363, 143] on div "Types Drugs Item Select Item Pair Diagnosis Select Diagnosis Unit Price 0 Add" at bounding box center [301, 121] width 353 height 44
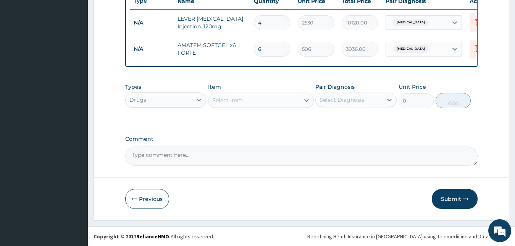
scroll to position [302, 0]
click at [279, 100] on div "Select Item" at bounding box center [254, 100] width 91 height 12
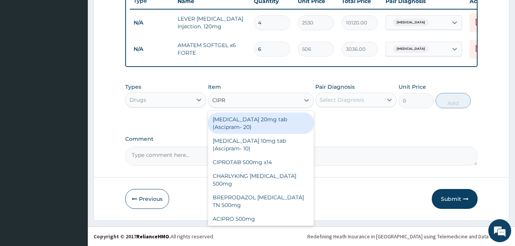
type input "CIPRO"
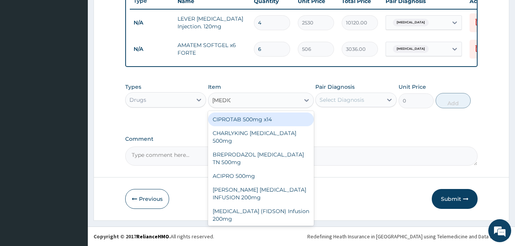
click at [271, 122] on div "CIPROTAB 500mg x14" at bounding box center [261, 119] width 106 height 14
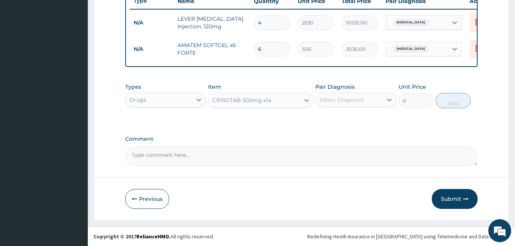
type input "341.55"
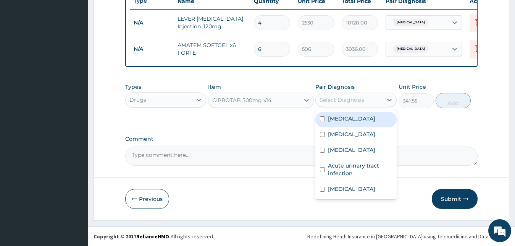
click at [336, 100] on div "Select Diagnosis" at bounding box center [342, 100] width 45 height 8
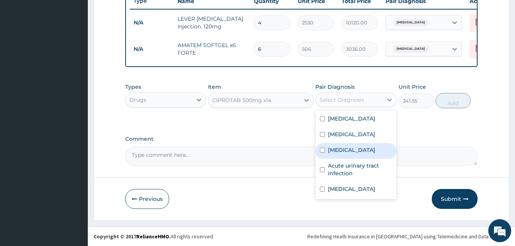
click at [335, 149] on label "Typhoid fever" at bounding box center [351, 150] width 47 height 8
checkbox input "true"
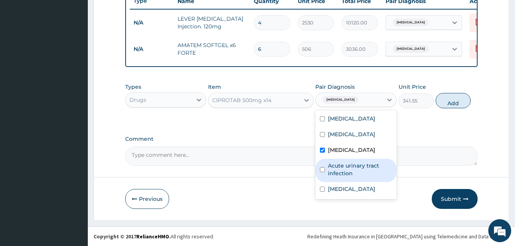
click at [336, 169] on label "Acute urinary tract infection" at bounding box center [360, 169] width 64 height 15
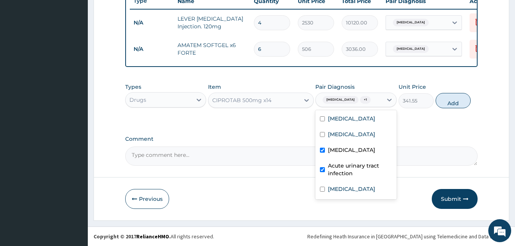
checkbox input "true"
click at [336, 189] on label "Sepsis" at bounding box center [351, 189] width 47 height 8
checkbox input "true"
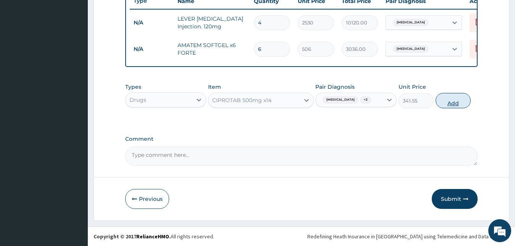
click at [443, 97] on button "Add" at bounding box center [453, 100] width 35 height 15
type input "0"
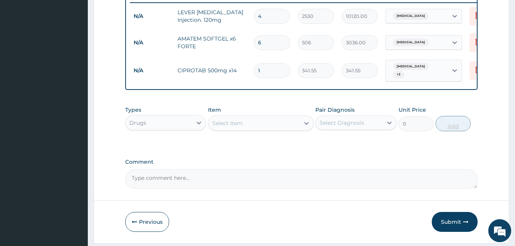
type input "14"
type input "4781.70"
type input "14"
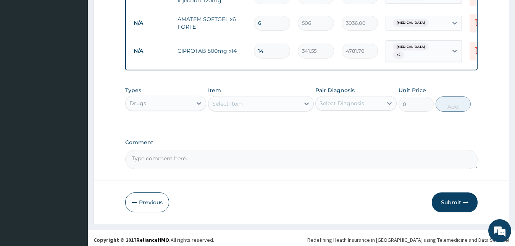
scroll to position [328, 0]
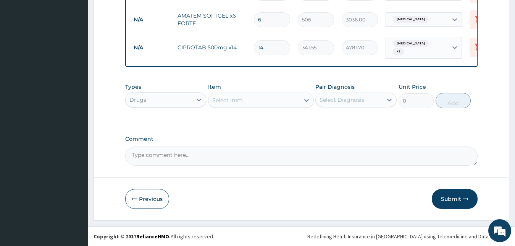
click at [276, 96] on div "Select Item" at bounding box center [254, 100] width 91 height 12
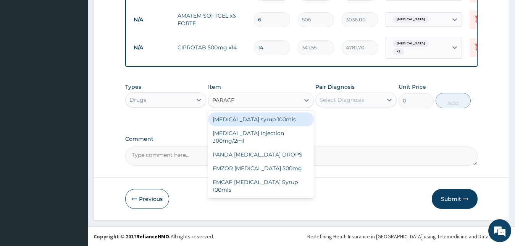
type input "PARACET"
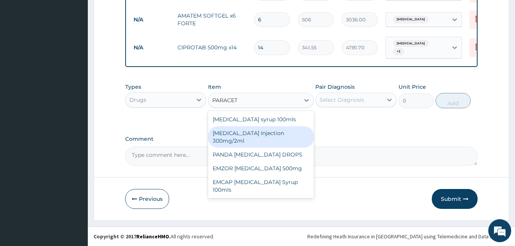
click at [269, 134] on div "PARACETAMOL Injection 300mg/2ml" at bounding box center [261, 136] width 106 height 21
type input "278.3"
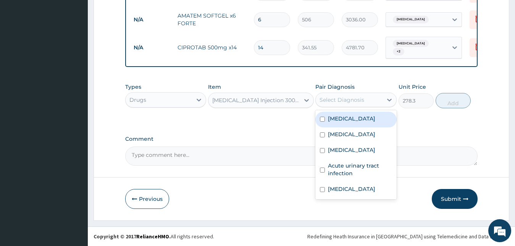
click at [327, 99] on div "Select Diagnosis" at bounding box center [342, 100] width 45 height 8
click at [332, 121] on label "Malaria" at bounding box center [351, 119] width 47 height 8
checkbox input "true"
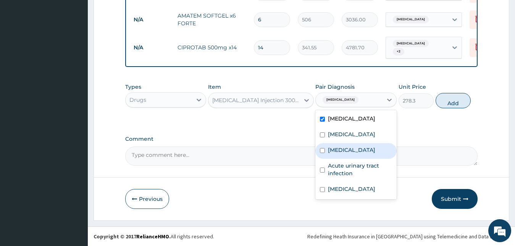
click at [335, 151] on label "Typhoid fever" at bounding box center [351, 150] width 47 height 8
checkbox input "true"
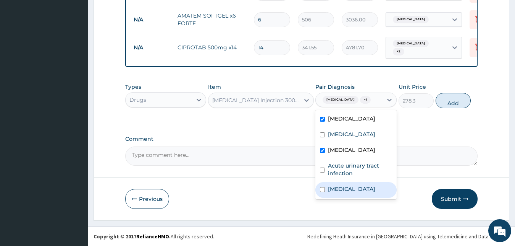
click at [337, 188] on label "Sepsis" at bounding box center [351, 189] width 47 height 8
checkbox input "true"
click at [450, 100] on button "Add" at bounding box center [453, 100] width 35 height 15
type input "0"
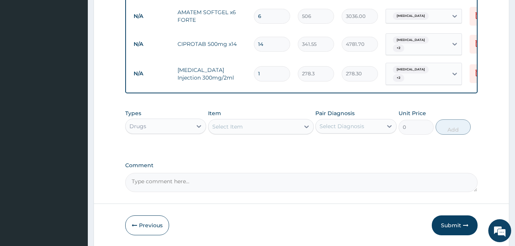
type input "0.00"
type input "4"
type input "1113.20"
type input "4"
click at [304, 138] on div "Types Drugs Item Select Item Pair Diagnosis Select Diagnosis Unit Price 0 Add" at bounding box center [301, 127] width 353 height 44
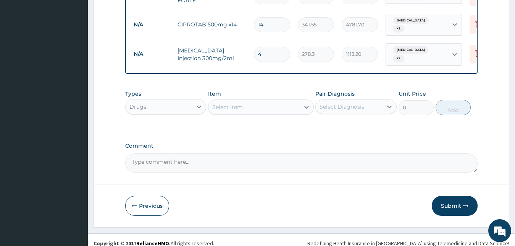
scroll to position [355, 0]
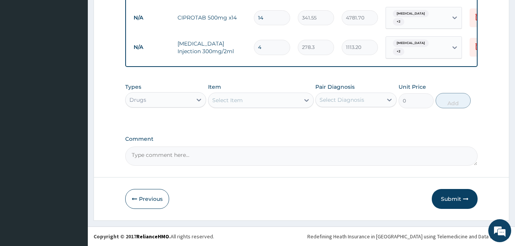
click at [262, 99] on div "Select Item" at bounding box center [254, 100] width 91 height 12
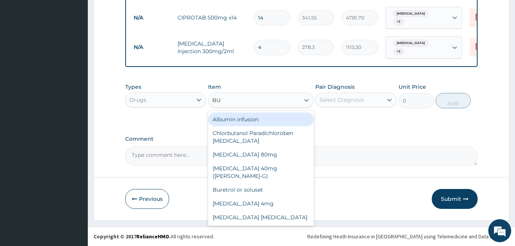
type input "BUS"
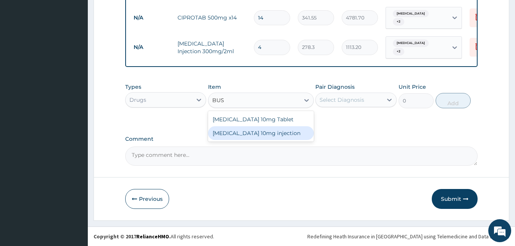
click at [251, 131] on div "Buscopan 10mg injection" at bounding box center [261, 133] width 106 height 14
type input "506"
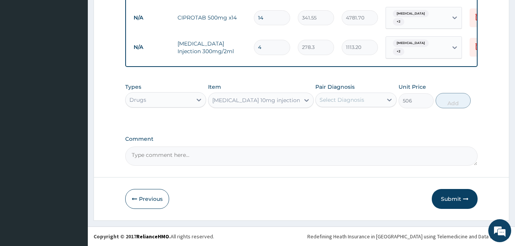
click at [350, 100] on div "Select Diagnosis" at bounding box center [342, 100] width 45 height 8
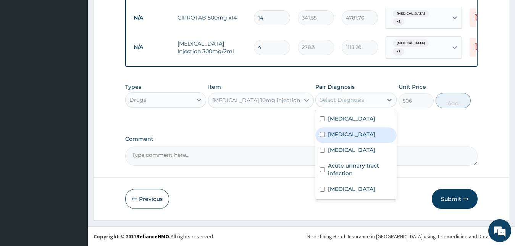
click at [348, 132] on label "Indigestion" at bounding box center [351, 134] width 47 height 8
checkbox input "true"
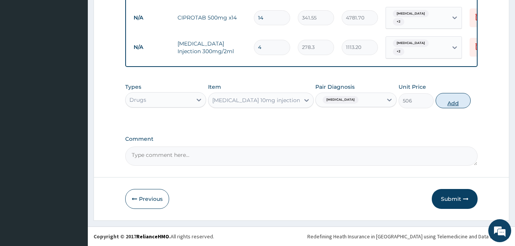
click at [455, 101] on button "Add" at bounding box center [453, 100] width 35 height 15
type input "0"
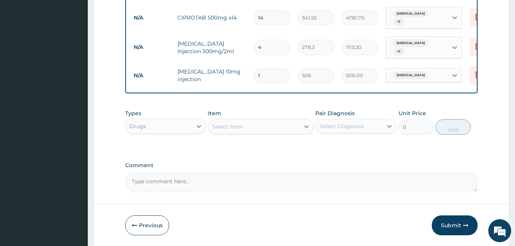
click at [389, 146] on div "Types Drugs Item Select Item Pair Diagnosis Select Diagnosis Unit Price 0 Add" at bounding box center [301, 127] width 353 height 44
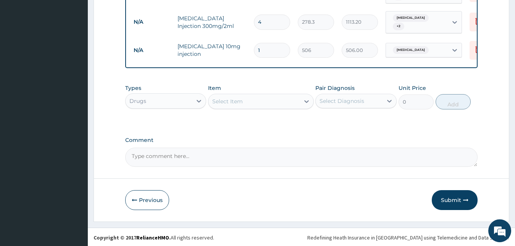
scroll to position [381, 0]
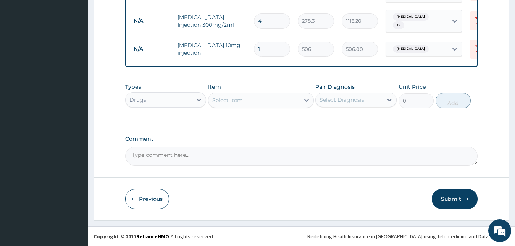
click at [233, 102] on div "Select Item" at bounding box center [227, 100] width 31 height 8
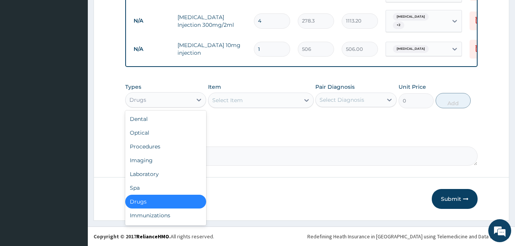
click at [178, 99] on div "Drugs" at bounding box center [159, 100] width 67 height 12
click at [176, 174] on div "Laboratory" at bounding box center [165, 174] width 81 height 14
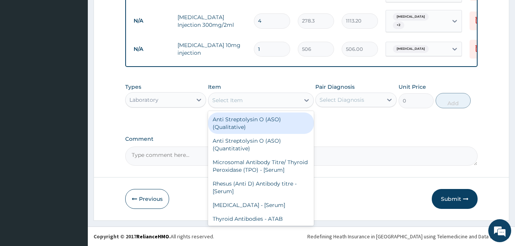
click at [257, 100] on div "Select Item" at bounding box center [254, 100] width 91 height 12
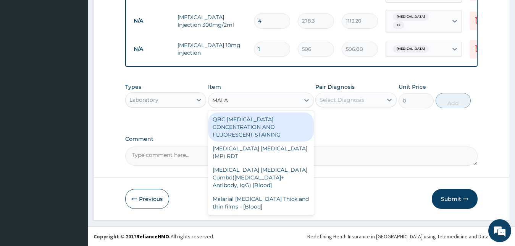
type input "MALAR"
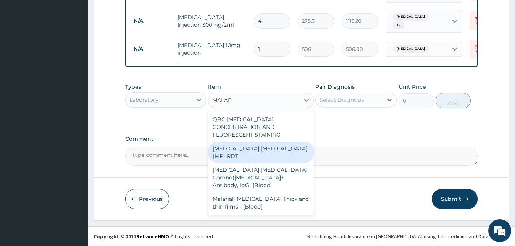
click at [248, 141] on div "MALARIA PARASITE (MP) RDT" at bounding box center [261, 151] width 106 height 21
type input "1725"
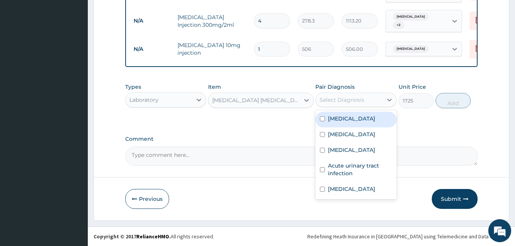
click at [356, 97] on div "Select Diagnosis" at bounding box center [342, 100] width 45 height 8
click at [353, 115] on div "Malaria" at bounding box center [356, 120] width 81 height 16
checkbox input "true"
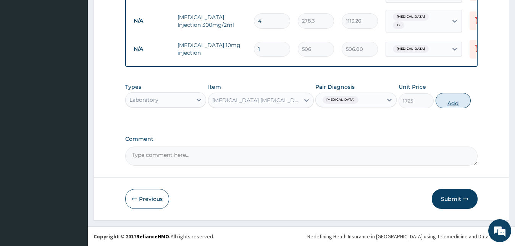
click at [444, 99] on button "Add" at bounding box center [453, 100] width 35 height 15
type input "0"
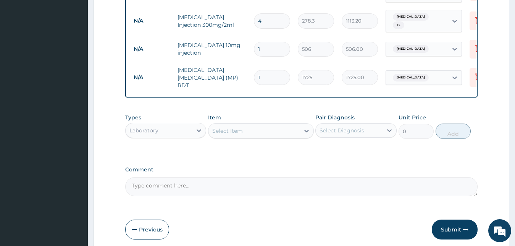
click at [378, 143] on div "Types Laboratory Item Select Item Pair Diagnosis Select Diagnosis Unit Price 0 …" at bounding box center [301, 132] width 353 height 44
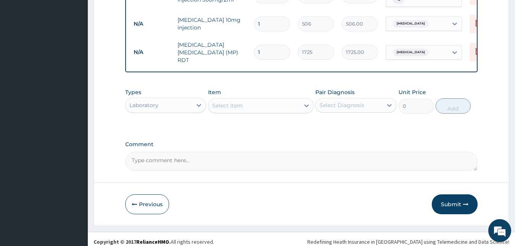
scroll to position [407, 0]
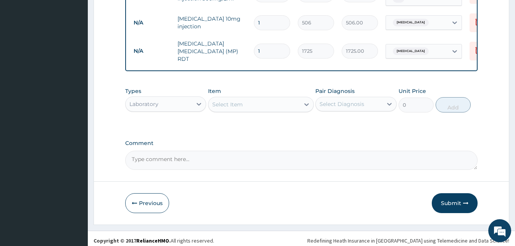
click at [254, 98] on div "Select Item" at bounding box center [254, 104] width 91 height 12
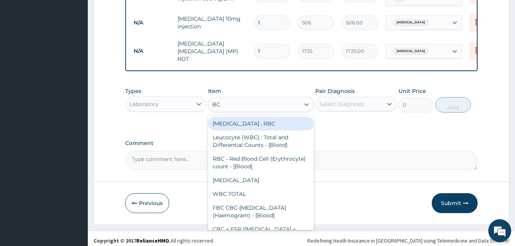
type input "B"
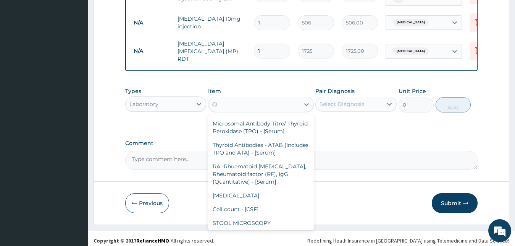
type input "CBC"
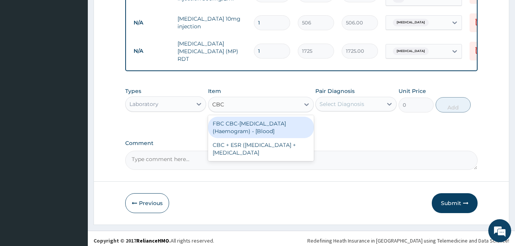
click at [251, 127] on div "FBC CBC-Complete Blood Count (Haemogram) - [Blood]" at bounding box center [261, 127] width 106 height 21
type input "4600"
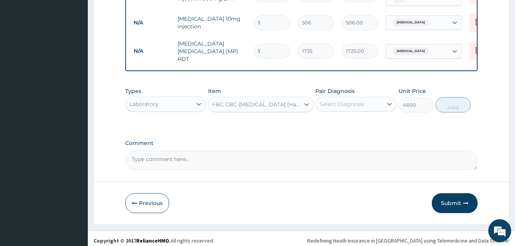
click at [339, 100] on div "Select Diagnosis" at bounding box center [342, 104] width 45 height 8
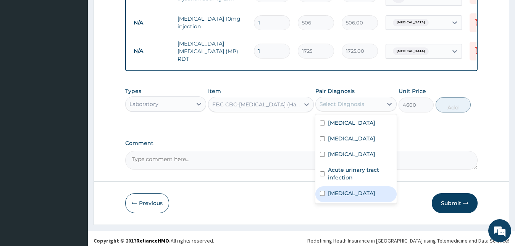
click at [332, 191] on label "Sepsis" at bounding box center [351, 193] width 47 height 8
checkbox input "true"
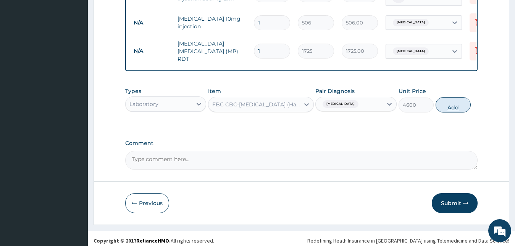
drag, startPoint x: 437, startPoint y: 105, endPoint x: 445, endPoint y: 101, distance: 8.9
click at [445, 101] on div "Types Laboratory Item FBC CBC-Complete Blood Count (Haemogram) - [Blood] Pair D…" at bounding box center [301, 99] width 353 height 33
click at [445, 101] on button "Add" at bounding box center [453, 104] width 35 height 15
type input "0"
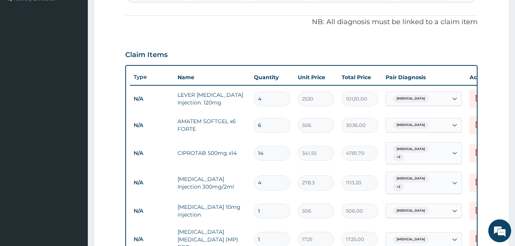
scroll to position [218, 0]
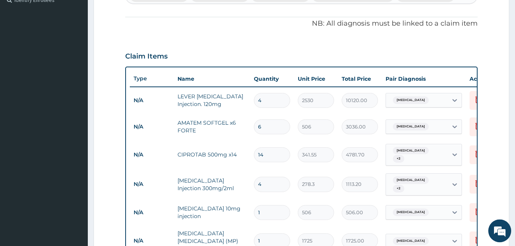
type input "0"
type input "0.00"
type input "1"
type input "4600.00"
click at [262, 59] on div "Claim Items" at bounding box center [301, 55] width 353 height 20
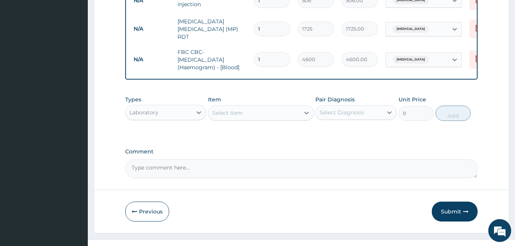
scroll to position [438, 0]
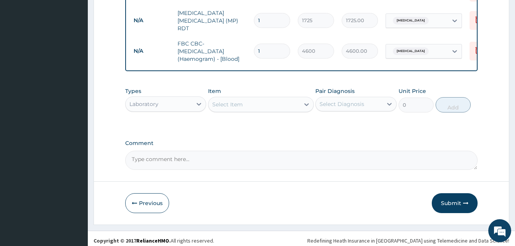
click at [182, 102] on div "Laboratory" at bounding box center [159, 104] width 67 height 12
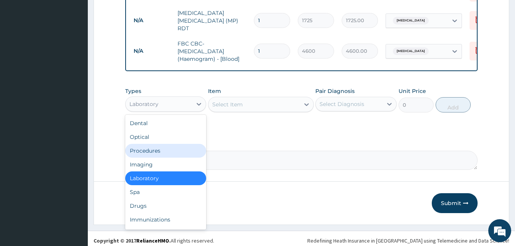
click at [170, 147] on div "Procedures" at bounding box center [165, 151] width 81 height 14
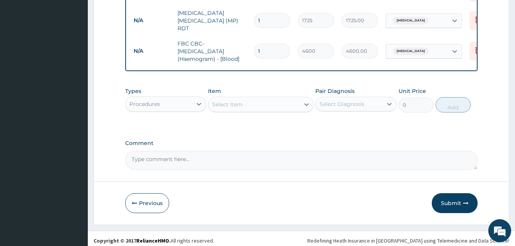
click at [259, 98] on div "Select Item" at bounding box center [254, 104] width 91 height 12
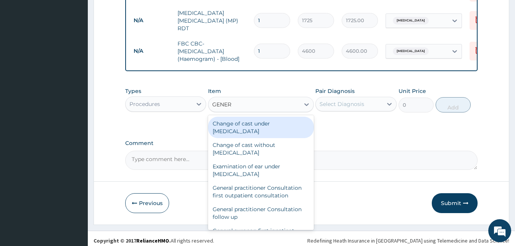
type input "GENERA"
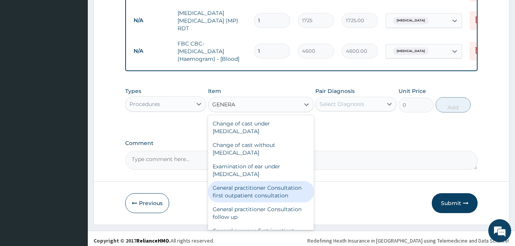
click at [264, 182] on div "General practitioner Consultation first outpatient consultation" at bounding box center [261, 191] width 106 height 21
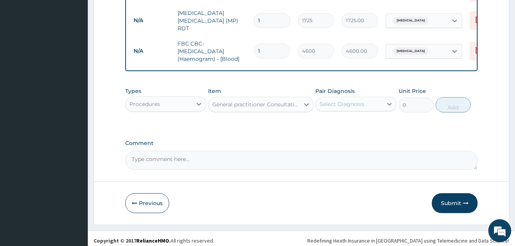
type input "3795"
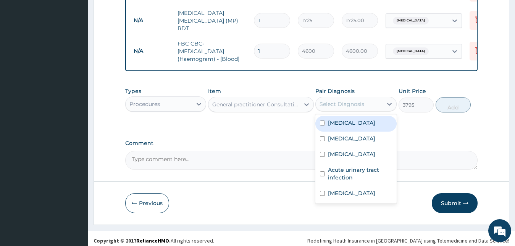
click at [336, 100] on div "Select Diagnosis" at bounding box center [342, 104] width 45 height 8
click at [333, 119] on label "Malaria" at bounding box center [351, 123] width 47 height 8
checkbox input "true"
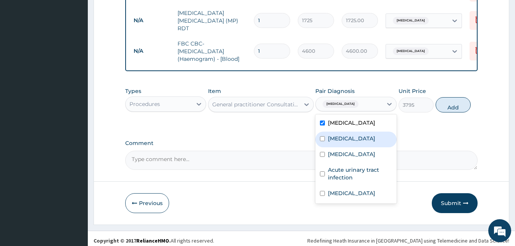
click at [333, 134] on label "Indigestion" at bounding box center [351, 138] width 47 height 8
checkbox input "true"
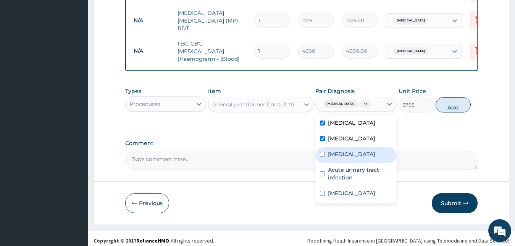
click at [333, 150] on label "Typhoid fever" at bounding box center [351, 154] width 47 height 8
checkbox input "true"
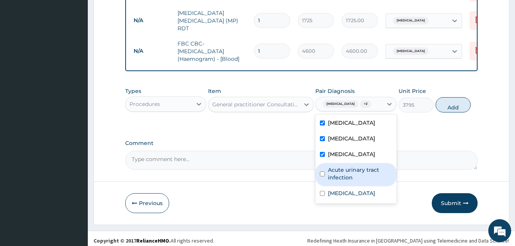
click at [333, 166] on label "Acute urinary tract infection" at bounding box center [360, 173] width 64 height 15
checkbox input "true"
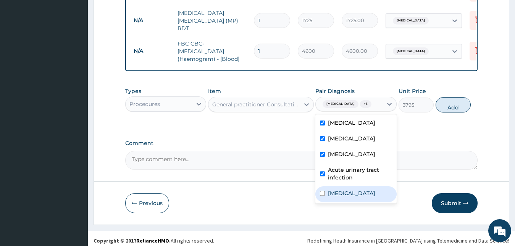
click at [332, 189] on label "Sepsis" at bounding box center [351, 193] width 47 height 8
checkbox input "true"
click at [448, 97] on button "Add" at bounding box center [453, 104] width 35 height 15
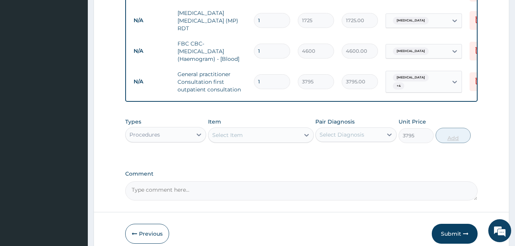
type input "0"
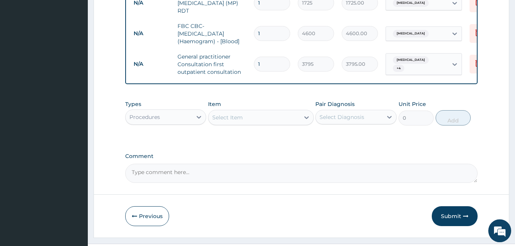
scroll to position [468, 0]
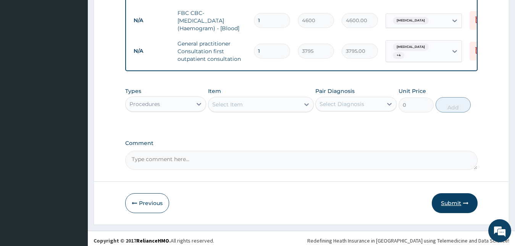
click at [453, 200] on button "Submit" at bounding box center [455, 203] width 46 height 20
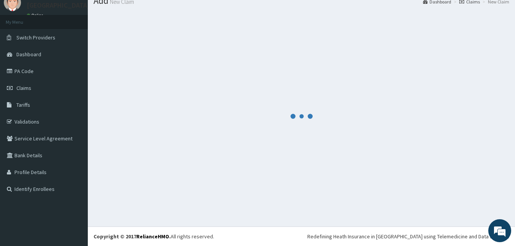
scroll to position [29, 0]
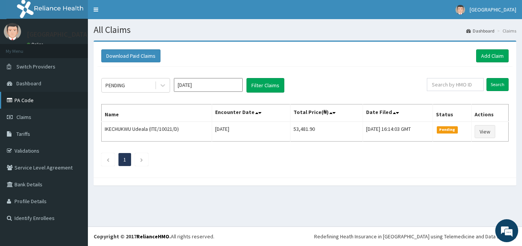
click at [45, 95] on link "PA Code" at bounding box center [44, 100] width 88 height 17
